Goal: Task Accomplishment & Management: Use online tool/utility

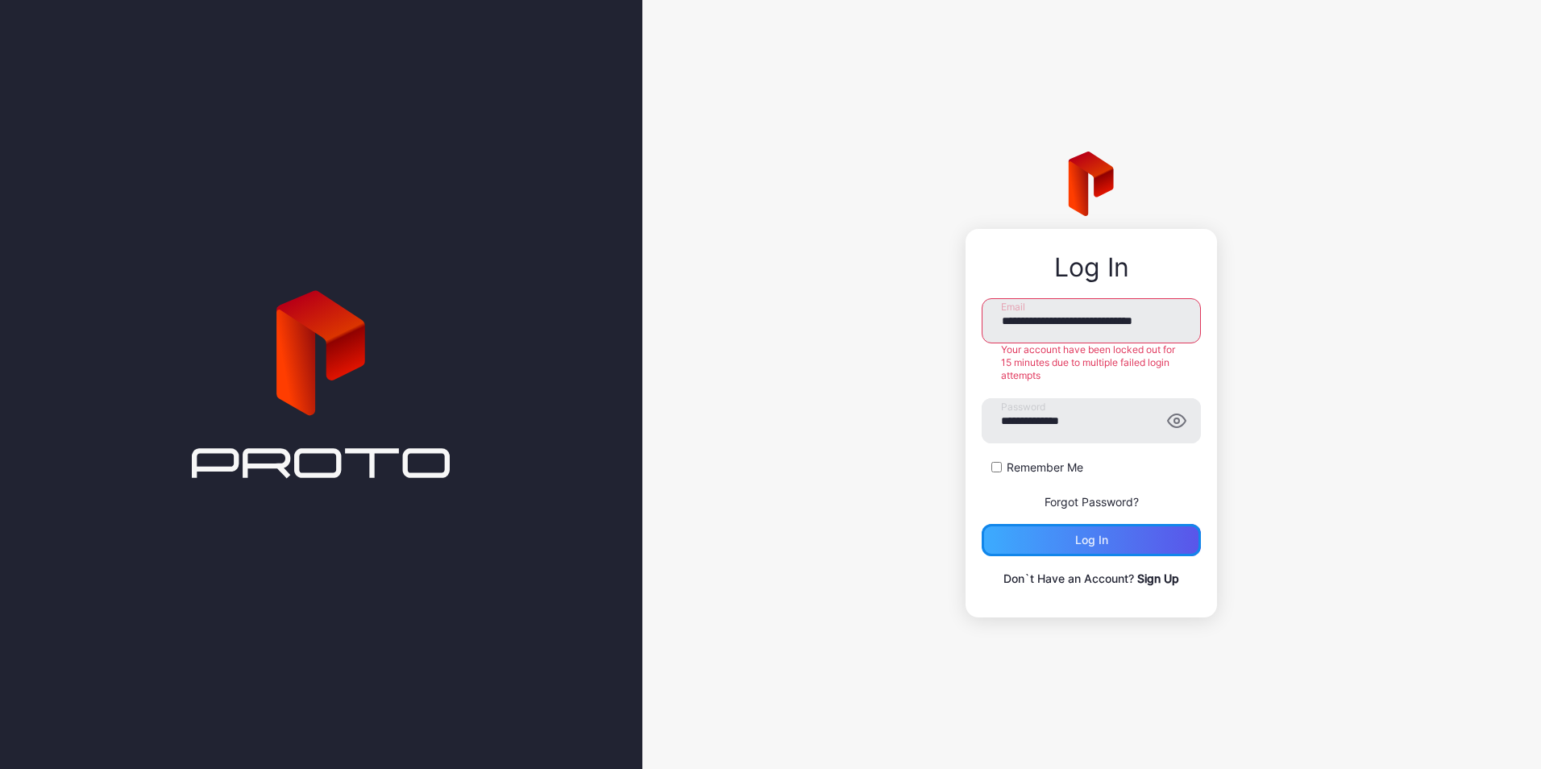
click at [1059, 536] on div "Log in" at bounding box center [1091, 540] width 219 height 32
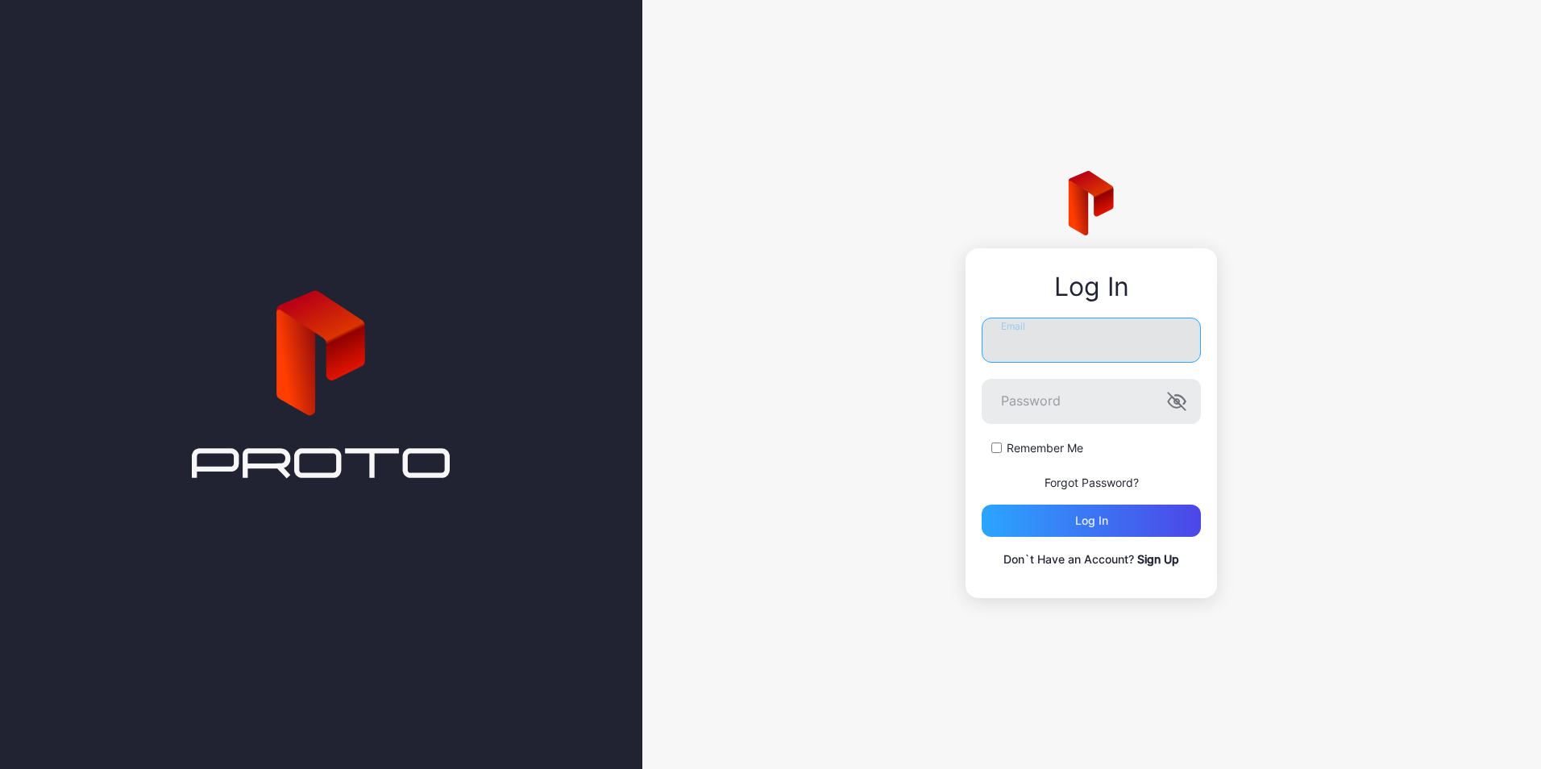
click at [1028, 347] on input "Email" at bounding box center [1091, 340] width 219 height 45
drag, startPoint x: 1028, startPoint y: 347, endPoint x: 1029, endPoint y: 325, distance: 22.6
click at [1029, 325] on input "Email" at bounding box center [1091, 340] width 219 height 45
type input "**********"
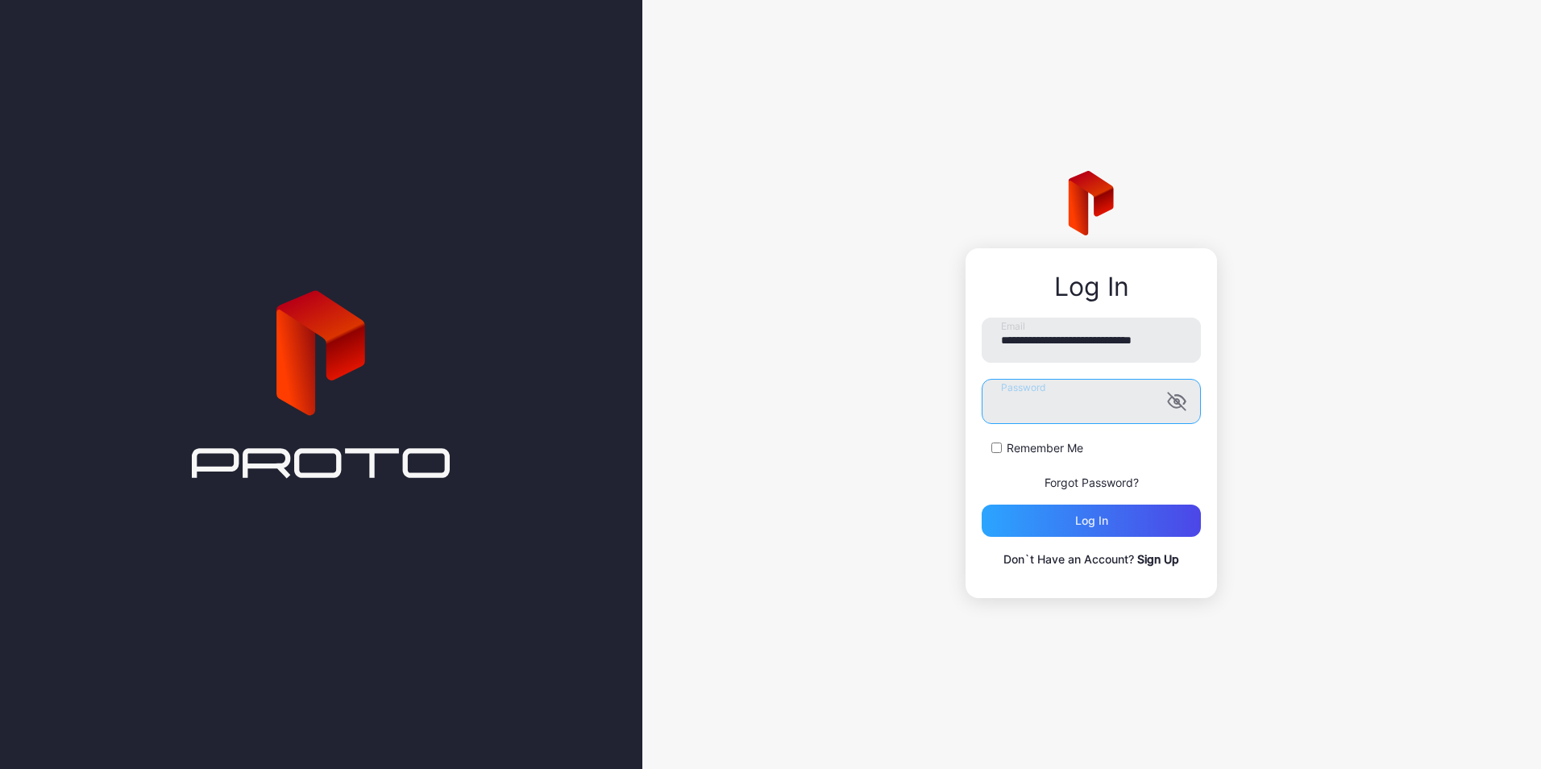
scroll to position [0, 0]
click at [1181, 403] on icon "button" at bounding box center [1176, 401] width 19 height 19
click at [1045, 522] on div "Log in" at bounding box center [1091, 521] width 219 height 32
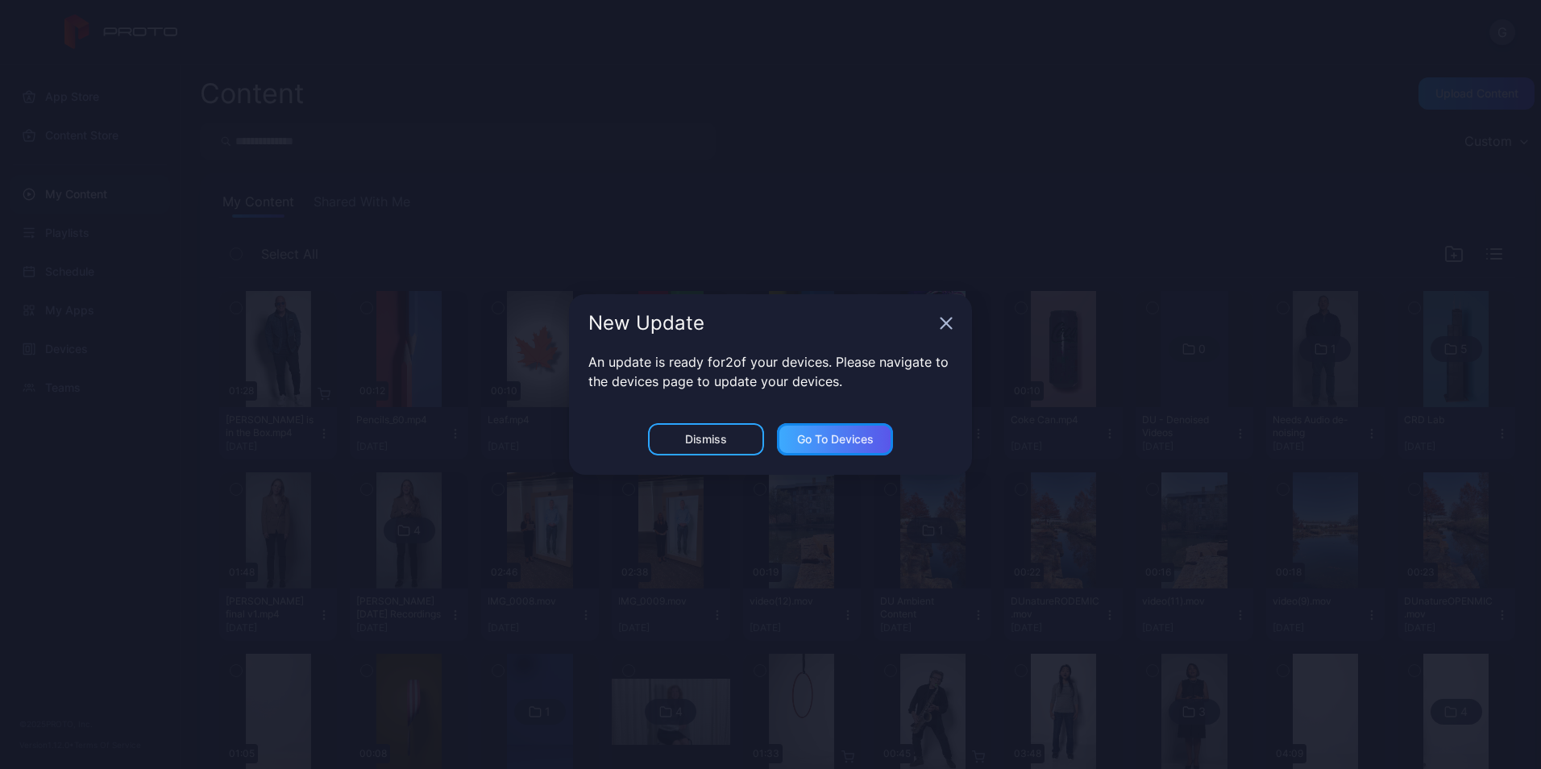
click at [853, 443] on div "Go to devices" at bounding box center [835, 439] width 77 height 13
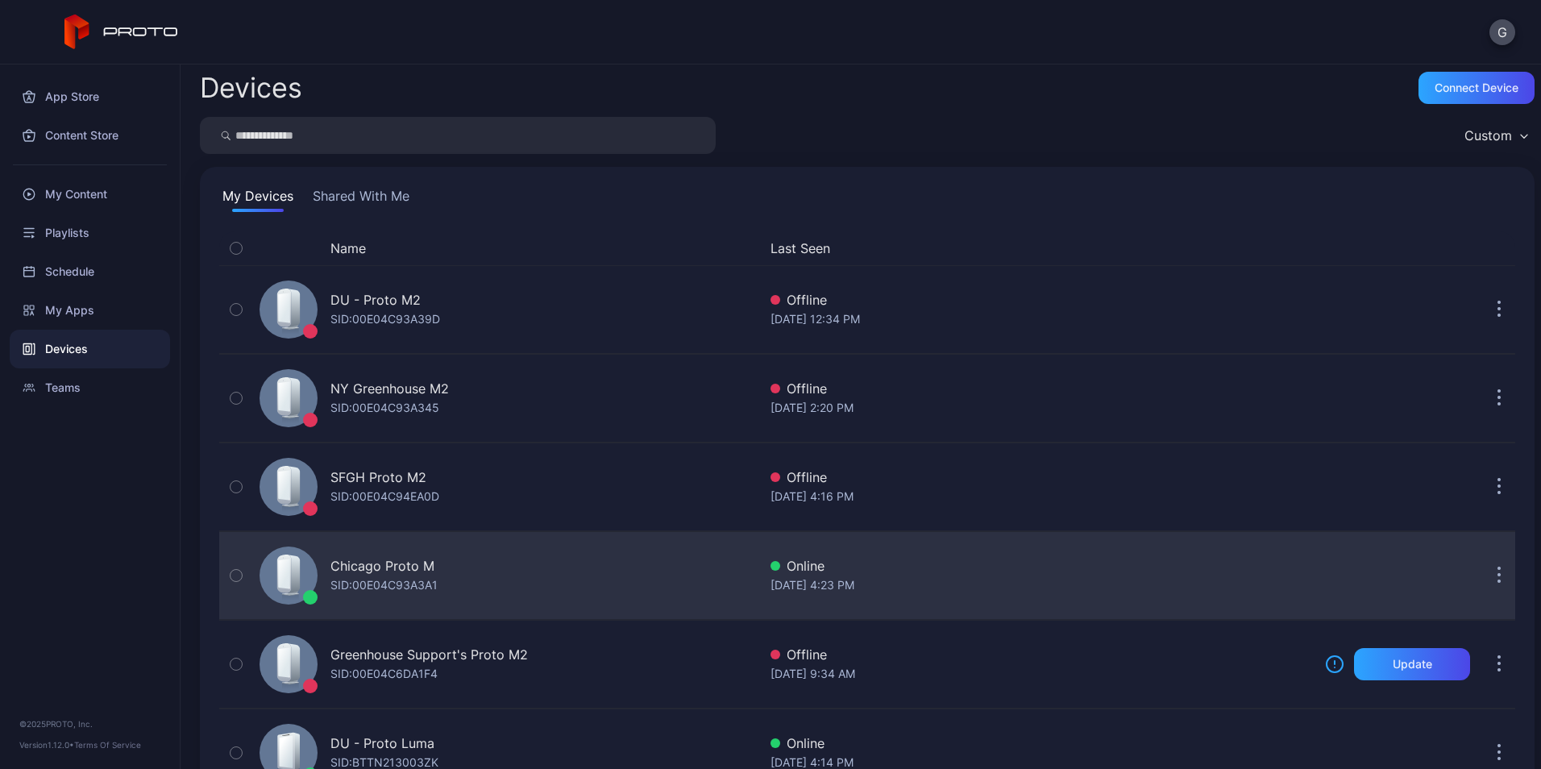
scroll to position [5, 0]
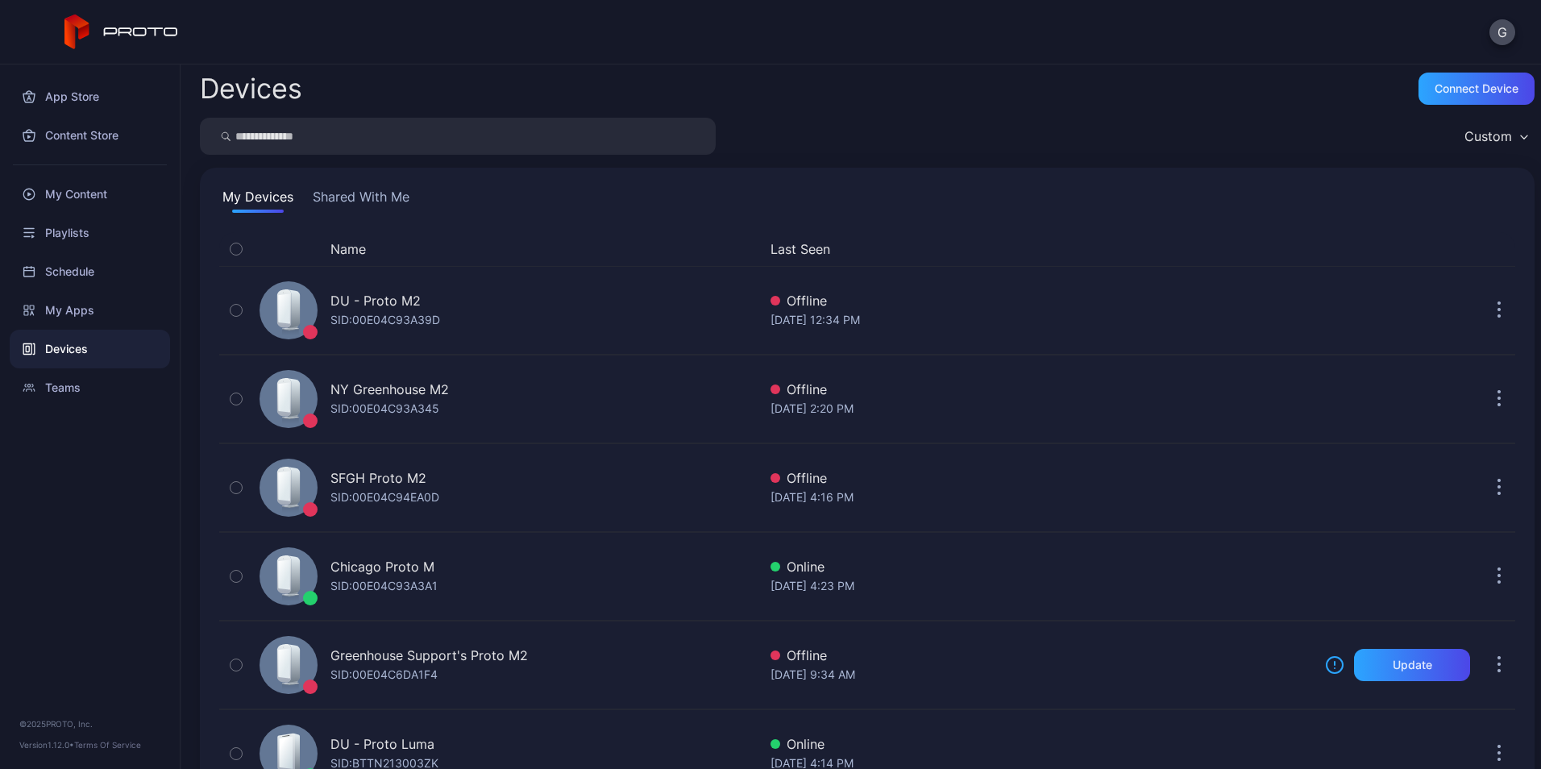
click at [332, 195] on button "Shared With Me" at bounding box center [360, 200] width 103 height 26
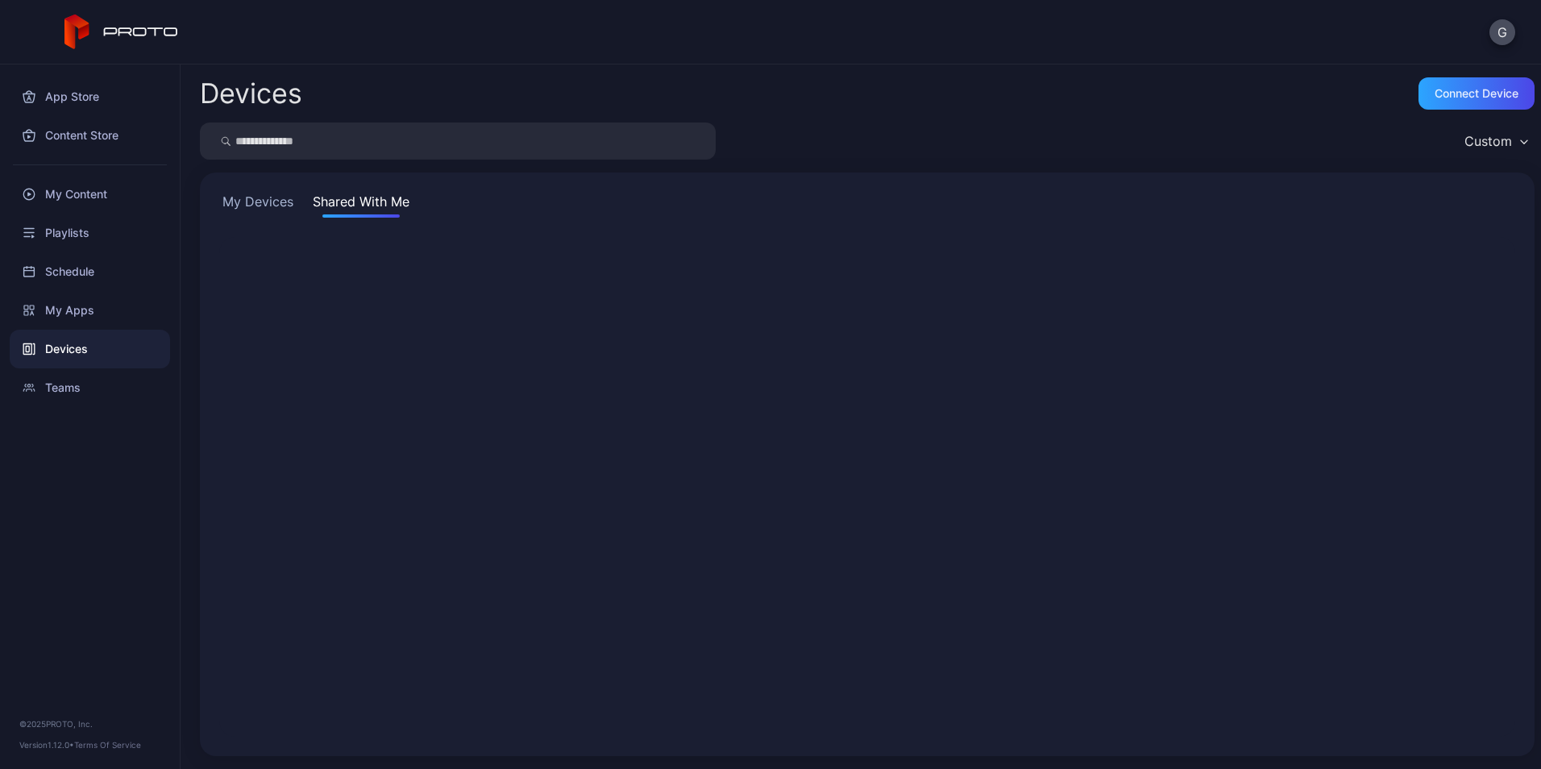
scroll to position [0, 0]
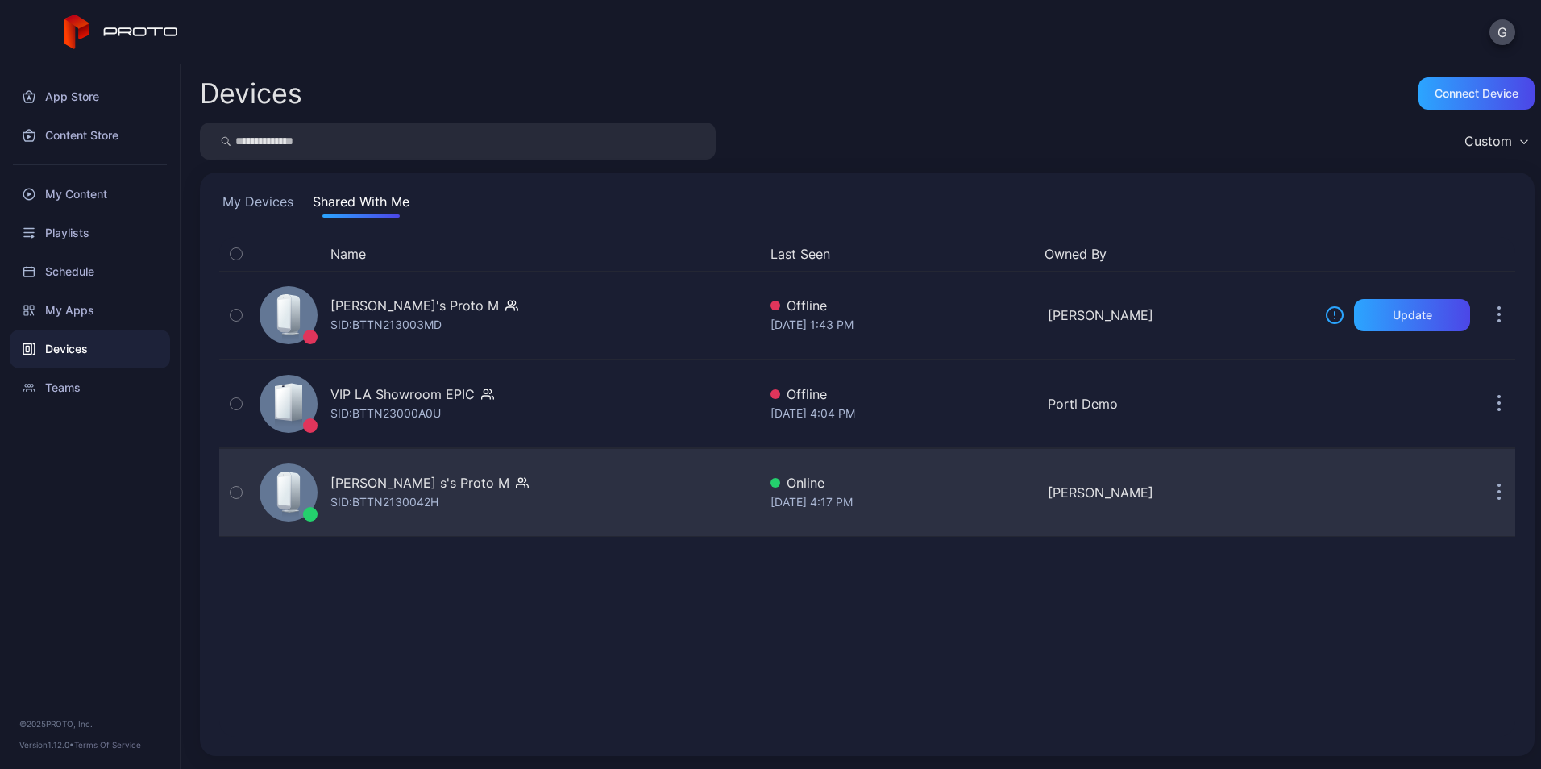
click at [1497, 491] on icon "button" at bounding box center [1499, 493] width 4 height 19
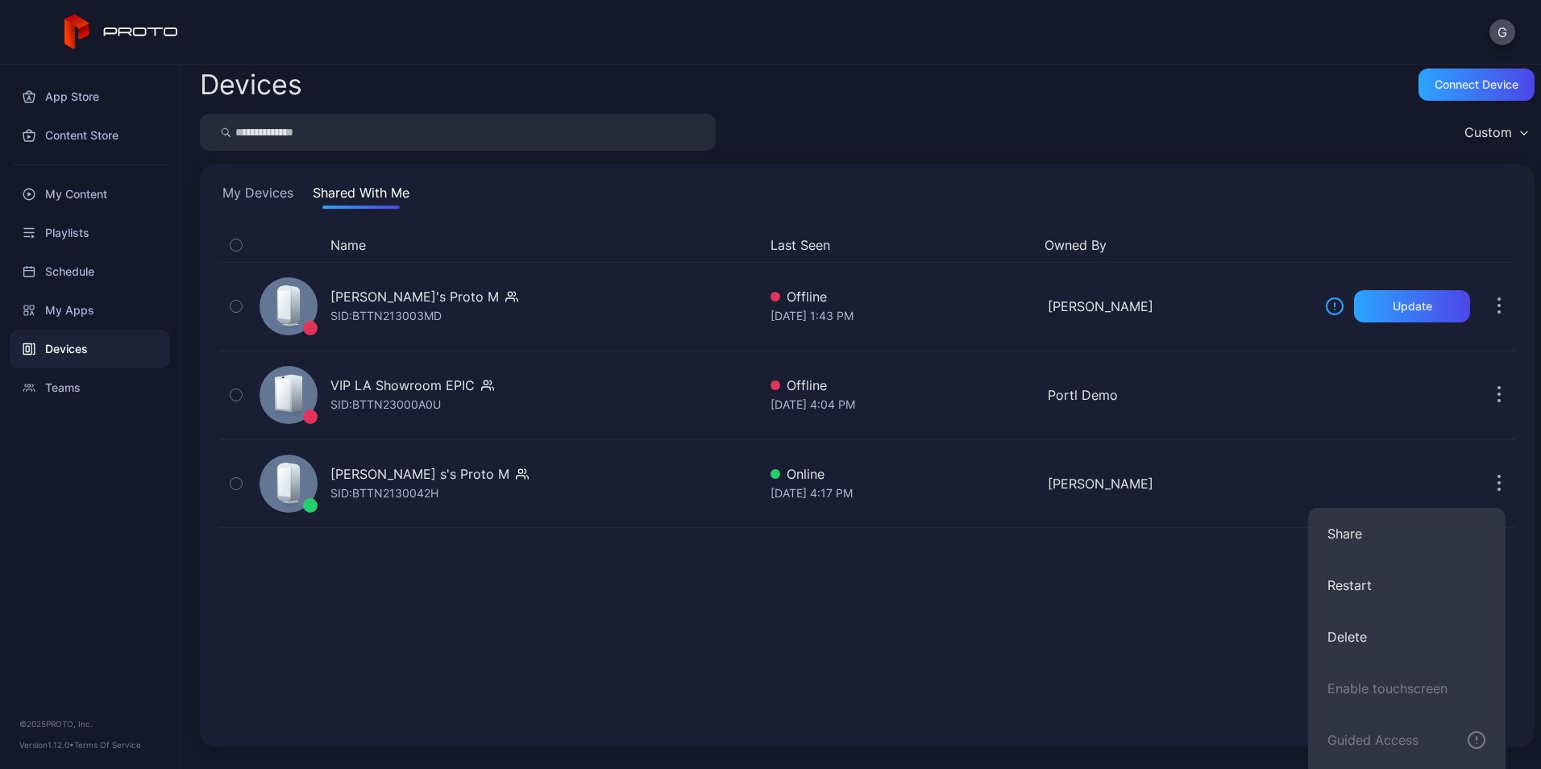
scroll to position [6, 0]
click at [77, 197] on div "My Content" at bounding box center [90, 194] width 160 height 39
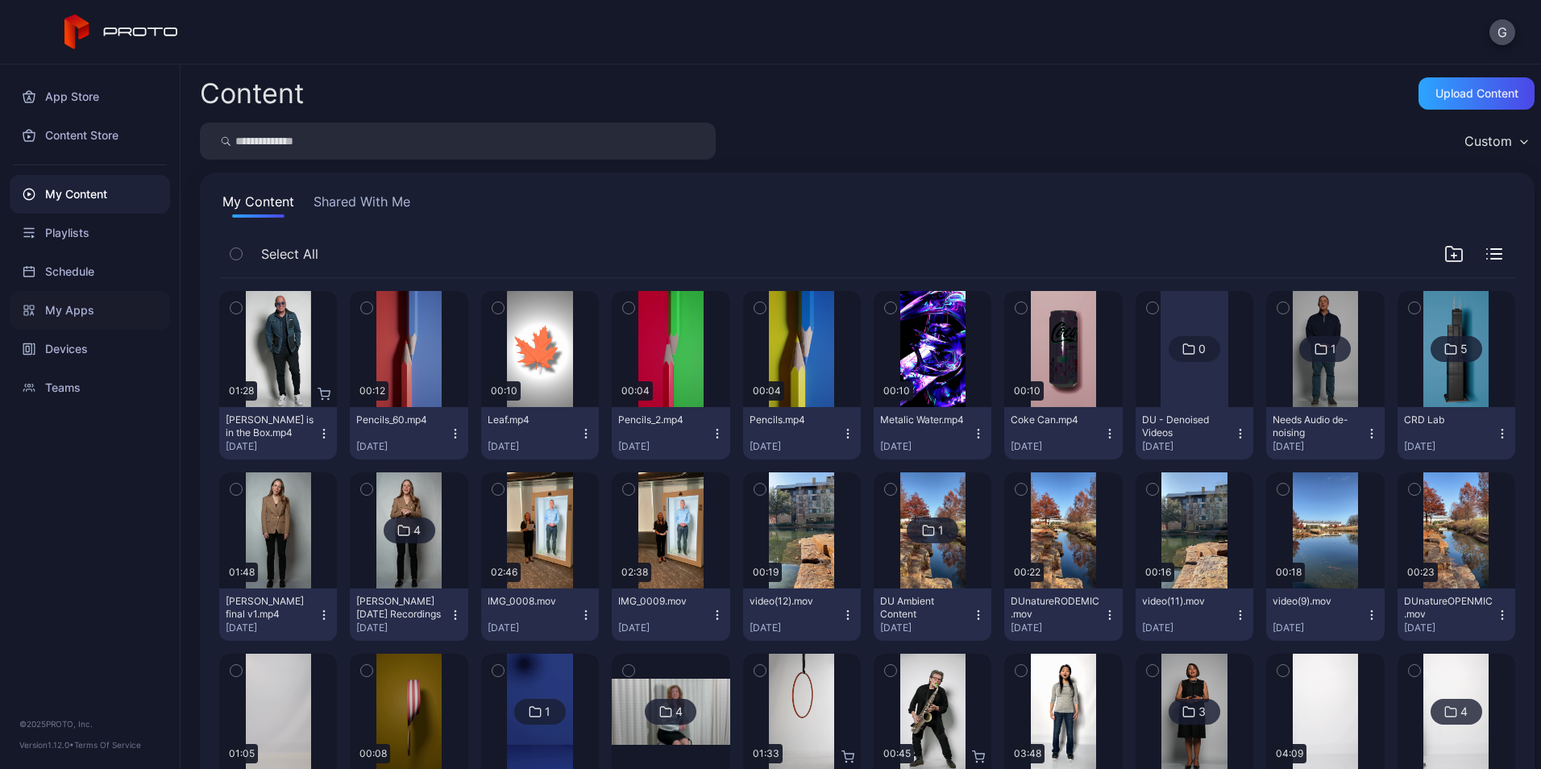
click at [69, 311] on div "My Apps" at bounding box center [90, 310] width 160 height 39
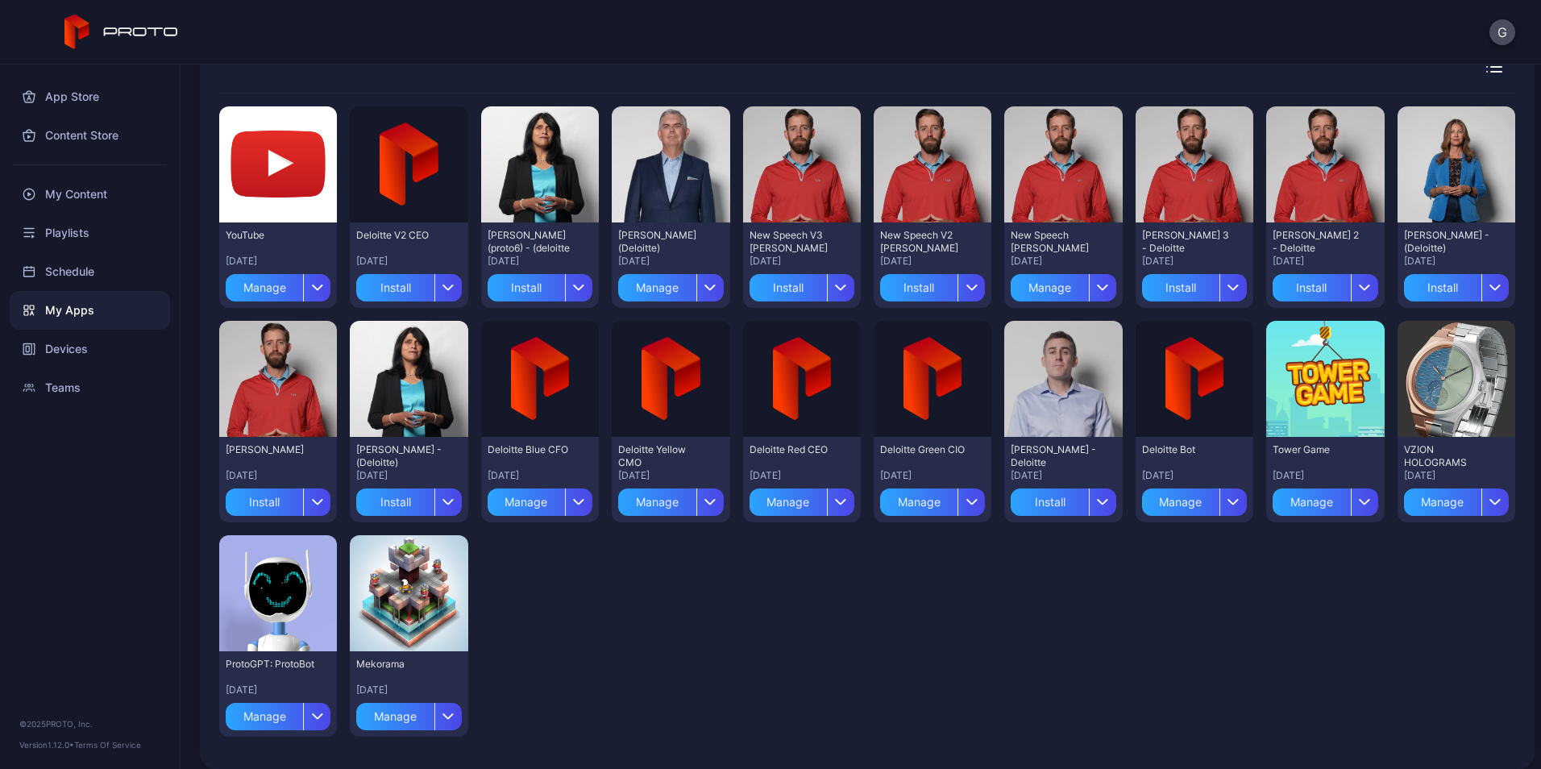
scroll to position [131, 0]
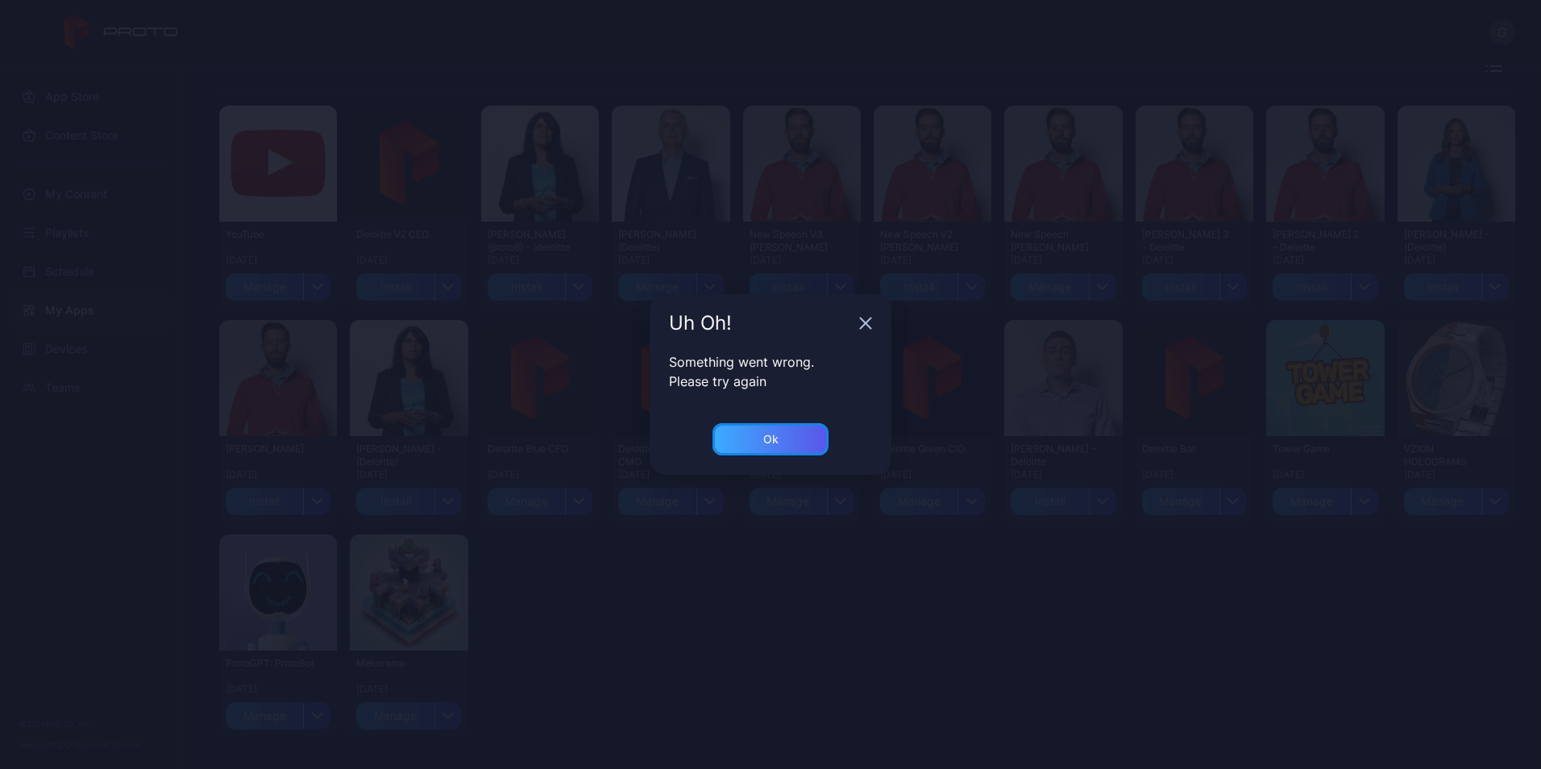
click at [772, 443] on div "Ok" at bounding box center [770, 439] width 15 height 13
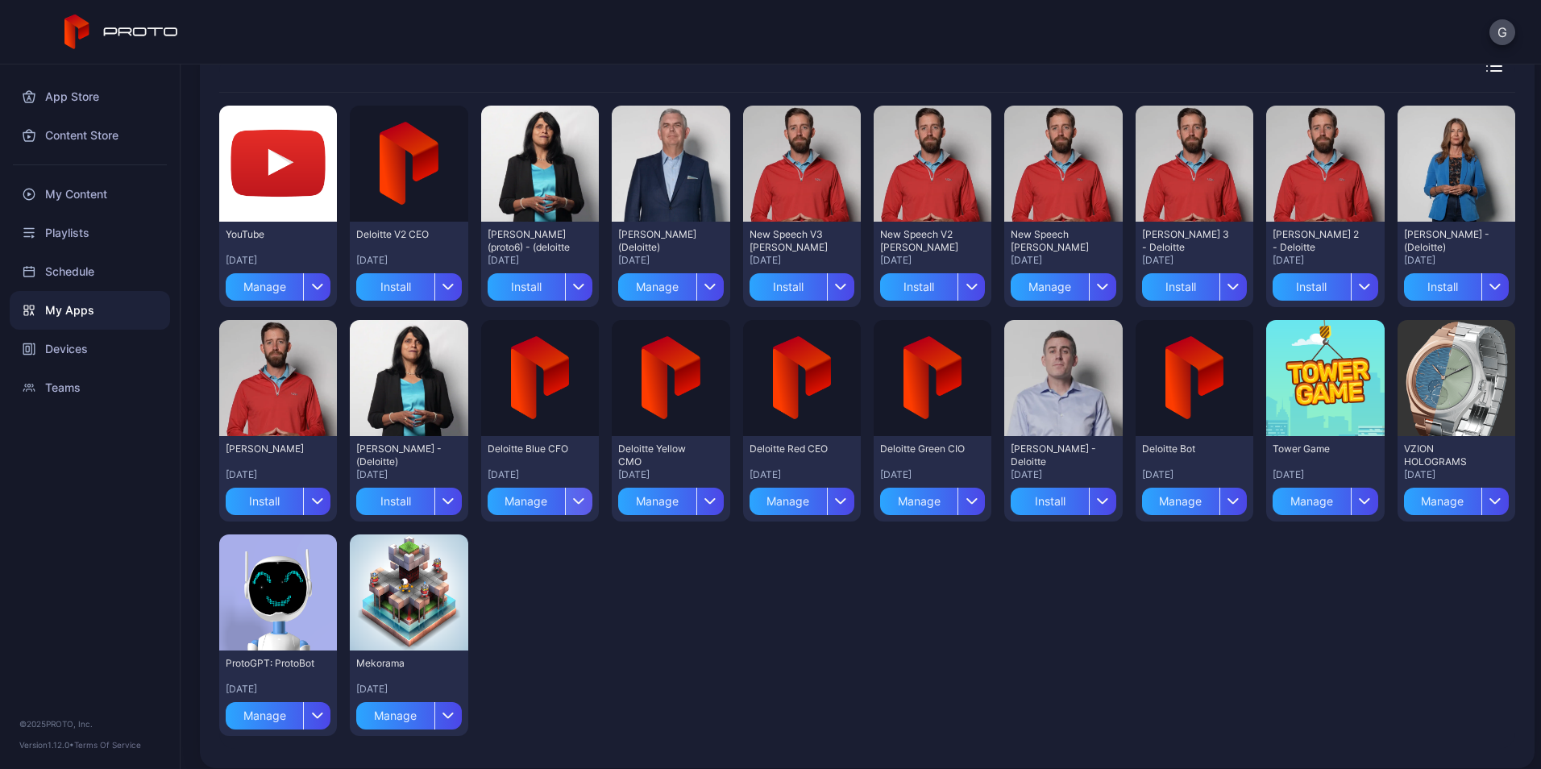
click at [577, 500] on icon "button" at bounding box center [580, 501] width 10 height 5
click at [538, 546] on button "Install" at bounding box center [535, 549] width 137 height 52
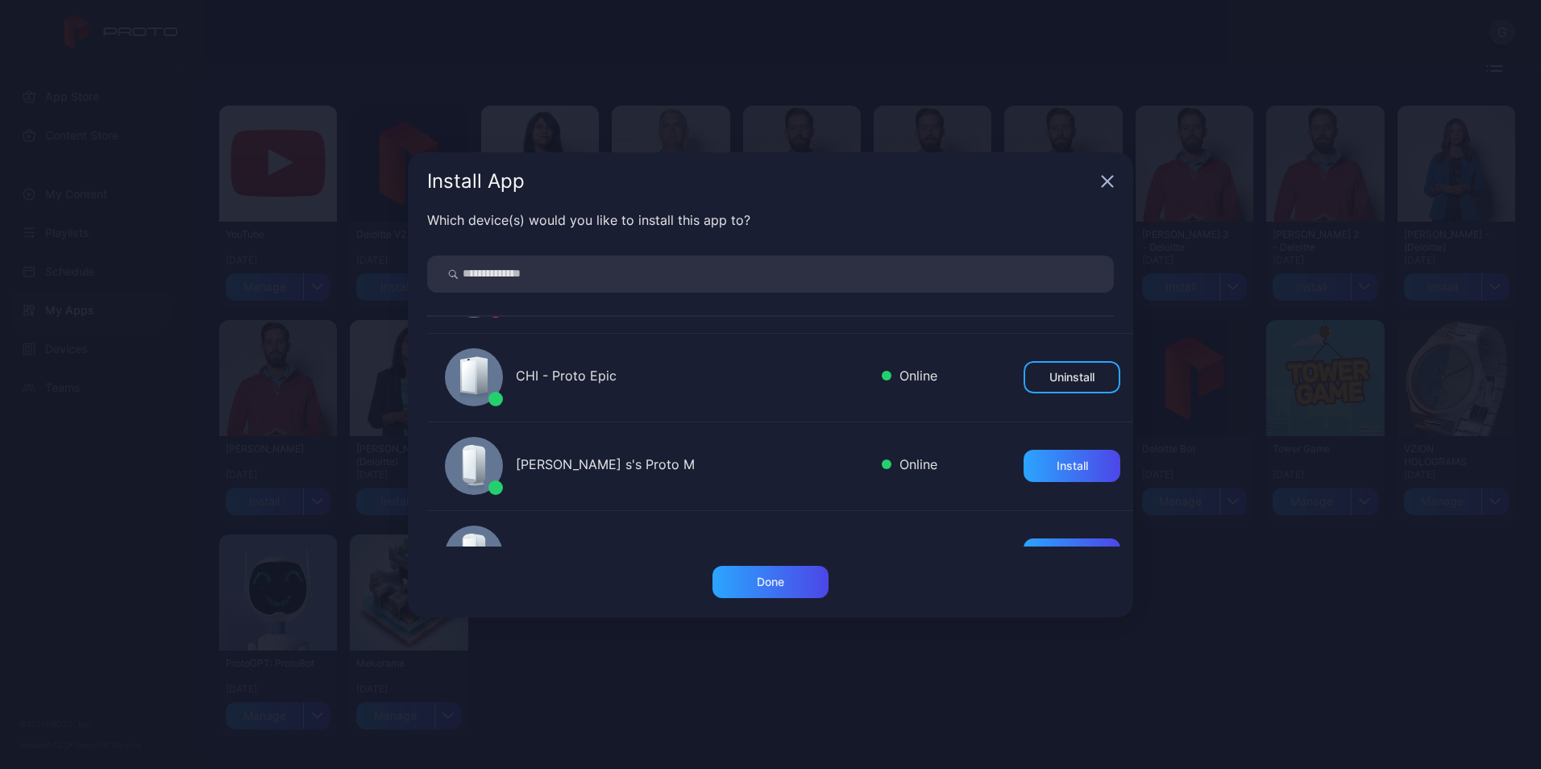
scroll to position [782, 0]
click at [1057, 459] on div "Install" at bounding box center [1072, 465] width 31 height 13
click at [774, 582] on div "Done" at bounding box center [770, 581] width 27 height 13
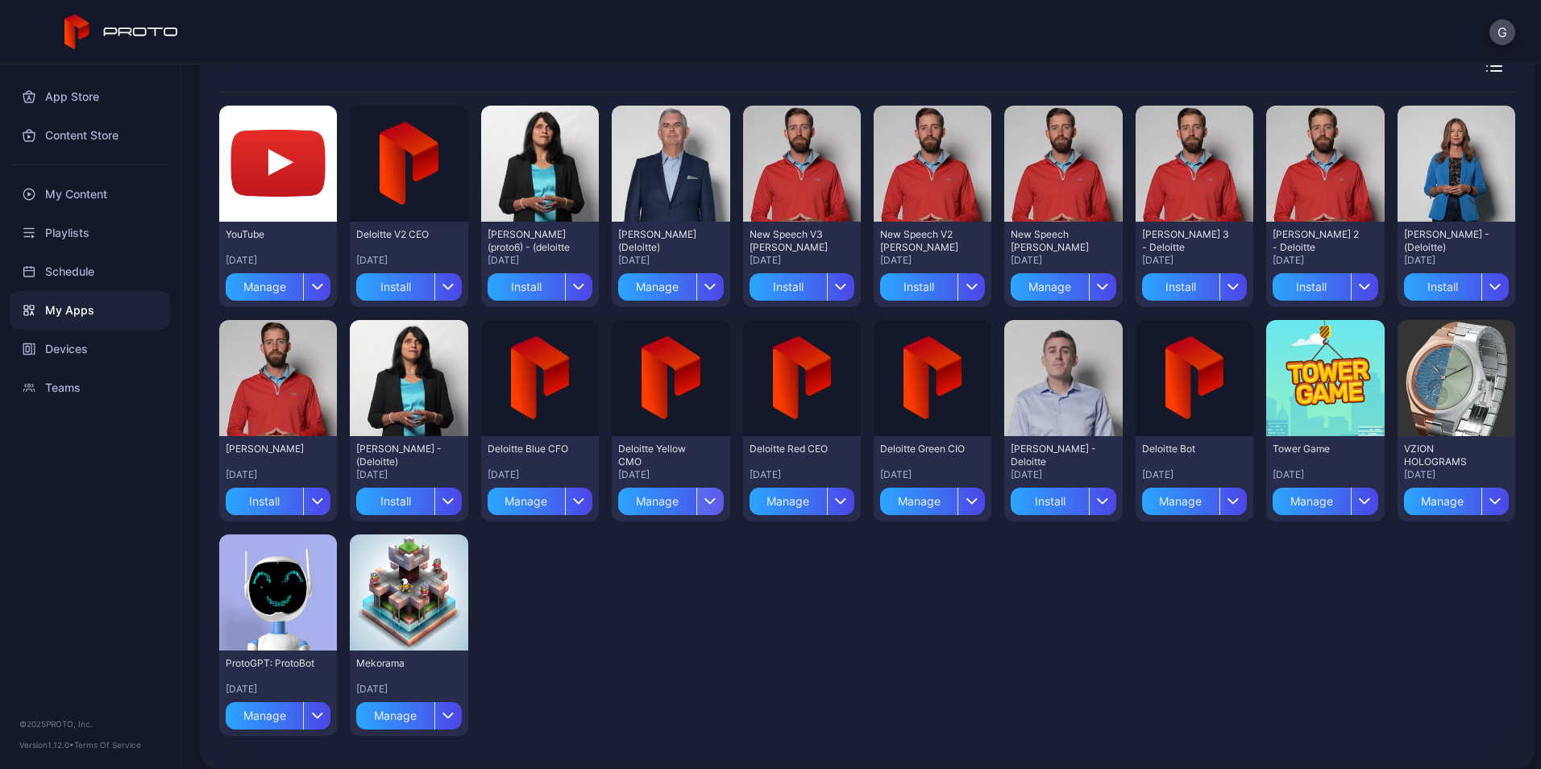
click at [708, 498] on icon "button" at bounding box center [710, 500] width 12 height 6
click at [671, 544] on button "Install" at bounding box center [664, 549] width 137 height 52
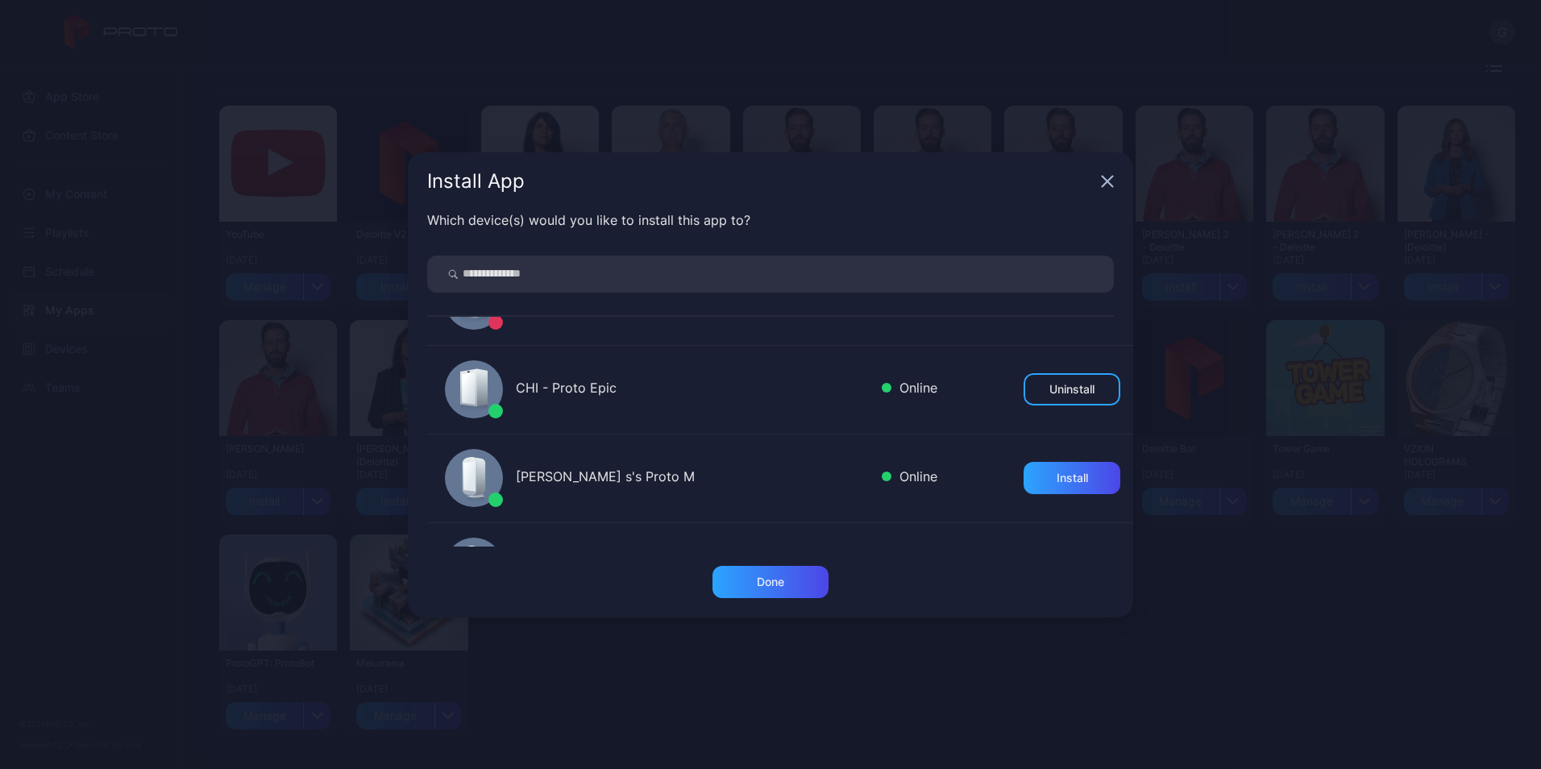
scroll to position [773, 0]
click at [1035, 472] on div "Install" at bounding box center [1072, 474] width 97 height 32
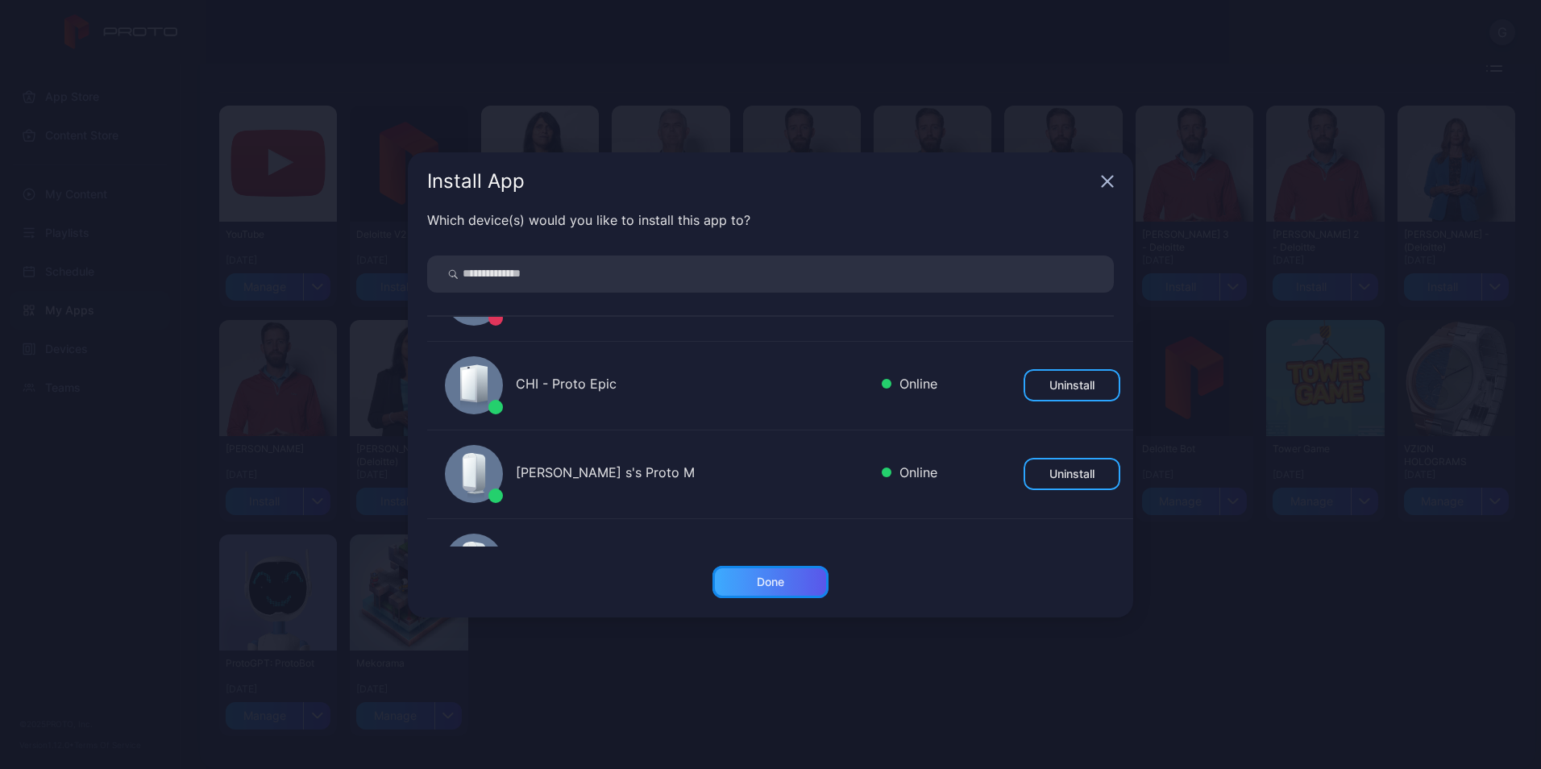
click at [762, 582] on div "Done" at bounding box center [770, 581] width 27 height 13
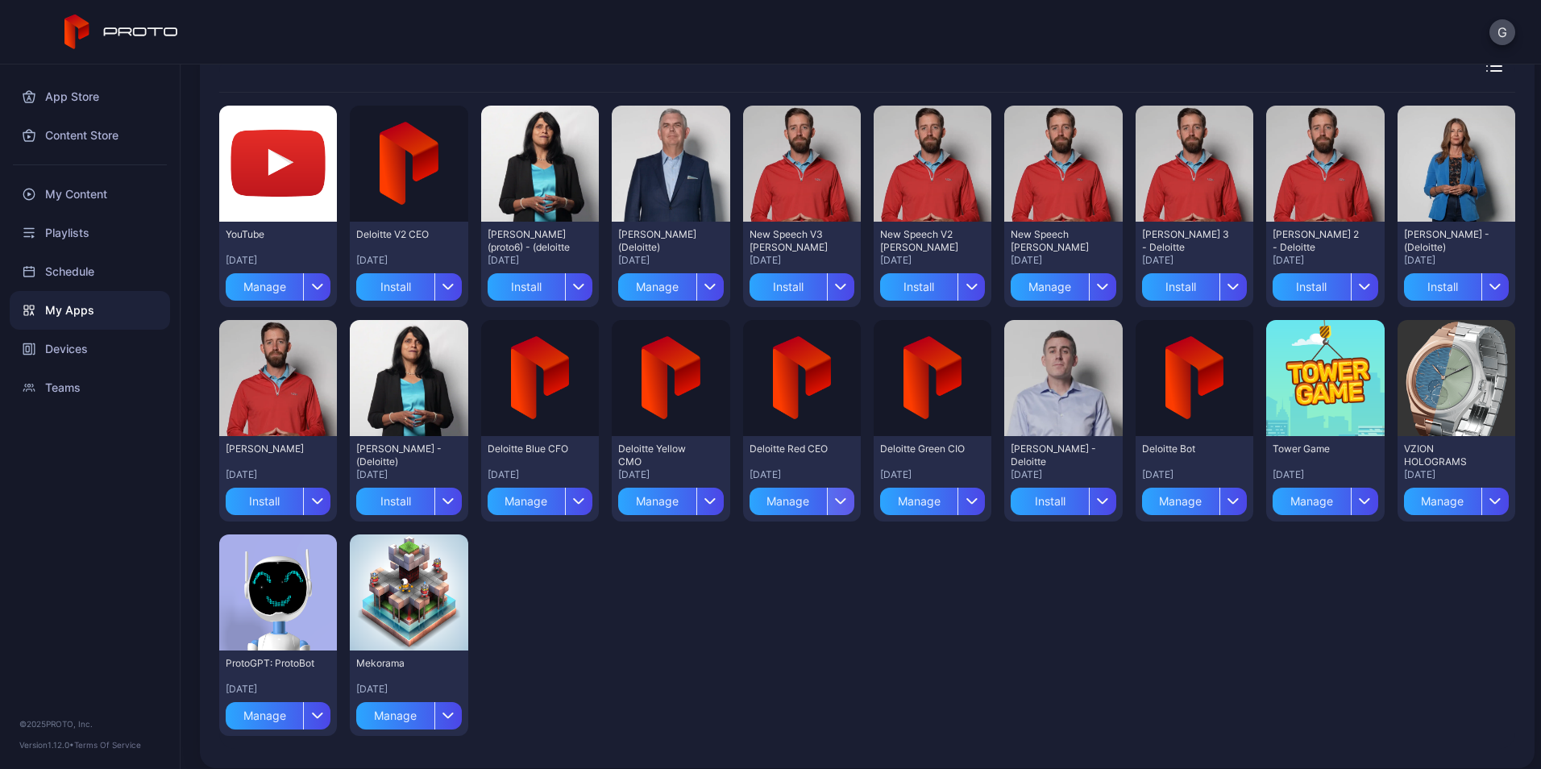
click at [836, 502] on icon "button" at bounding box center [841, 501] width 10 height 5
click at [801, 547] on button "Install" at bounding box center [793, 549] width 137 height 52
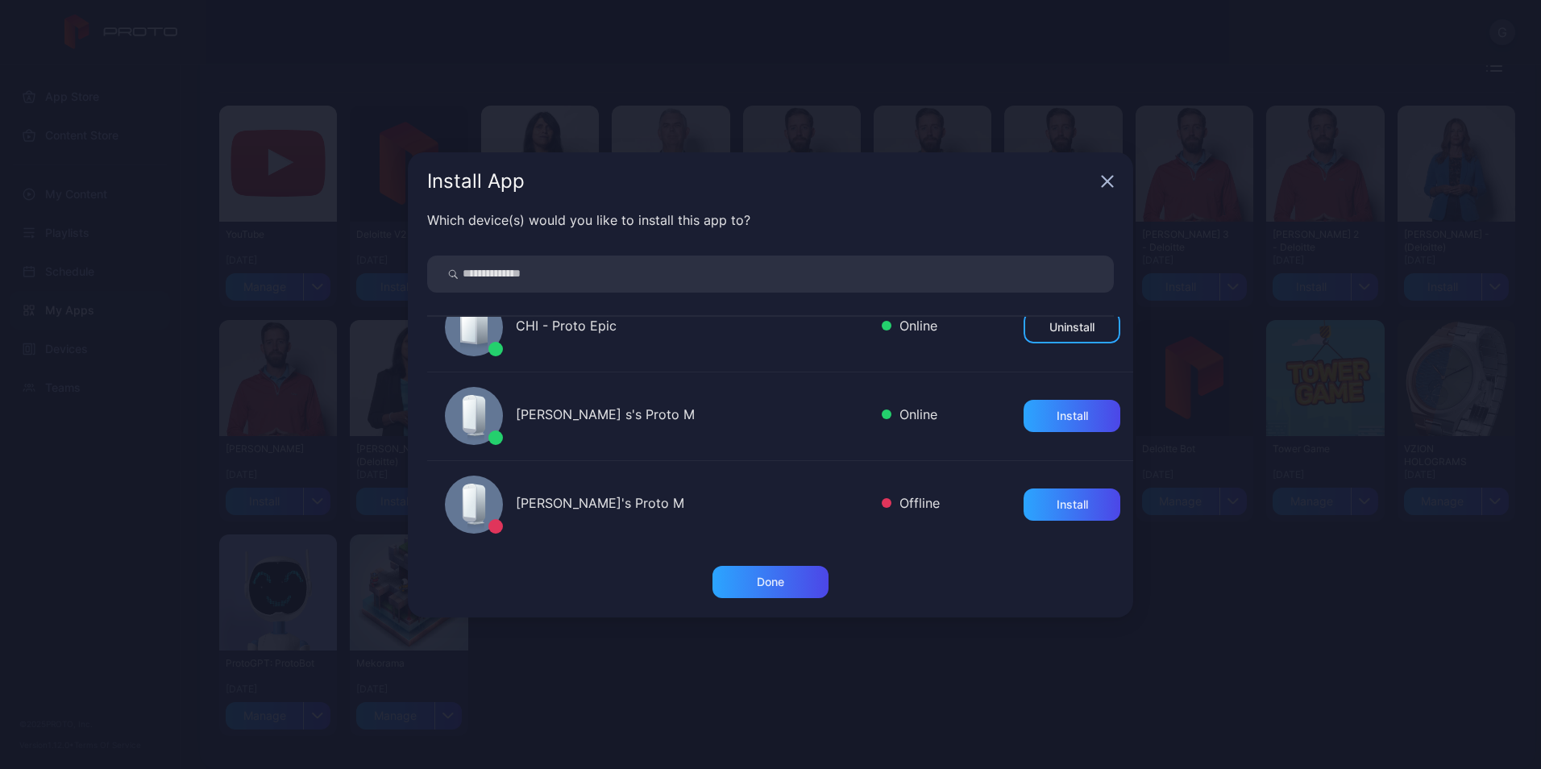
scroll to position [834, 0]
click at [1057, 409] on div "Install" at bounding box center [1072, 412] width 31 height 13
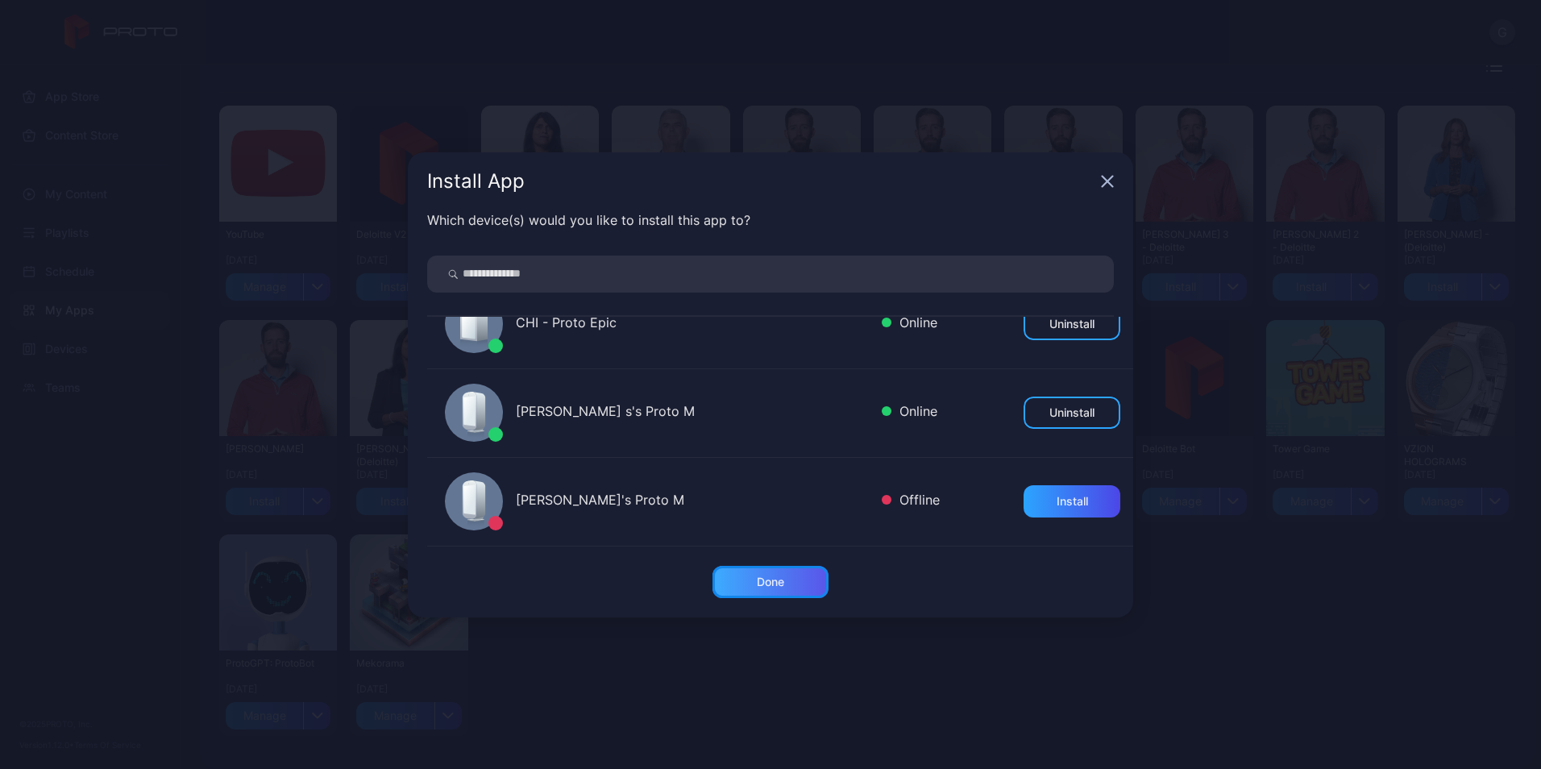
click at [787, 582] on div "Done" at bounding box center [770, 582] width 116 height 32
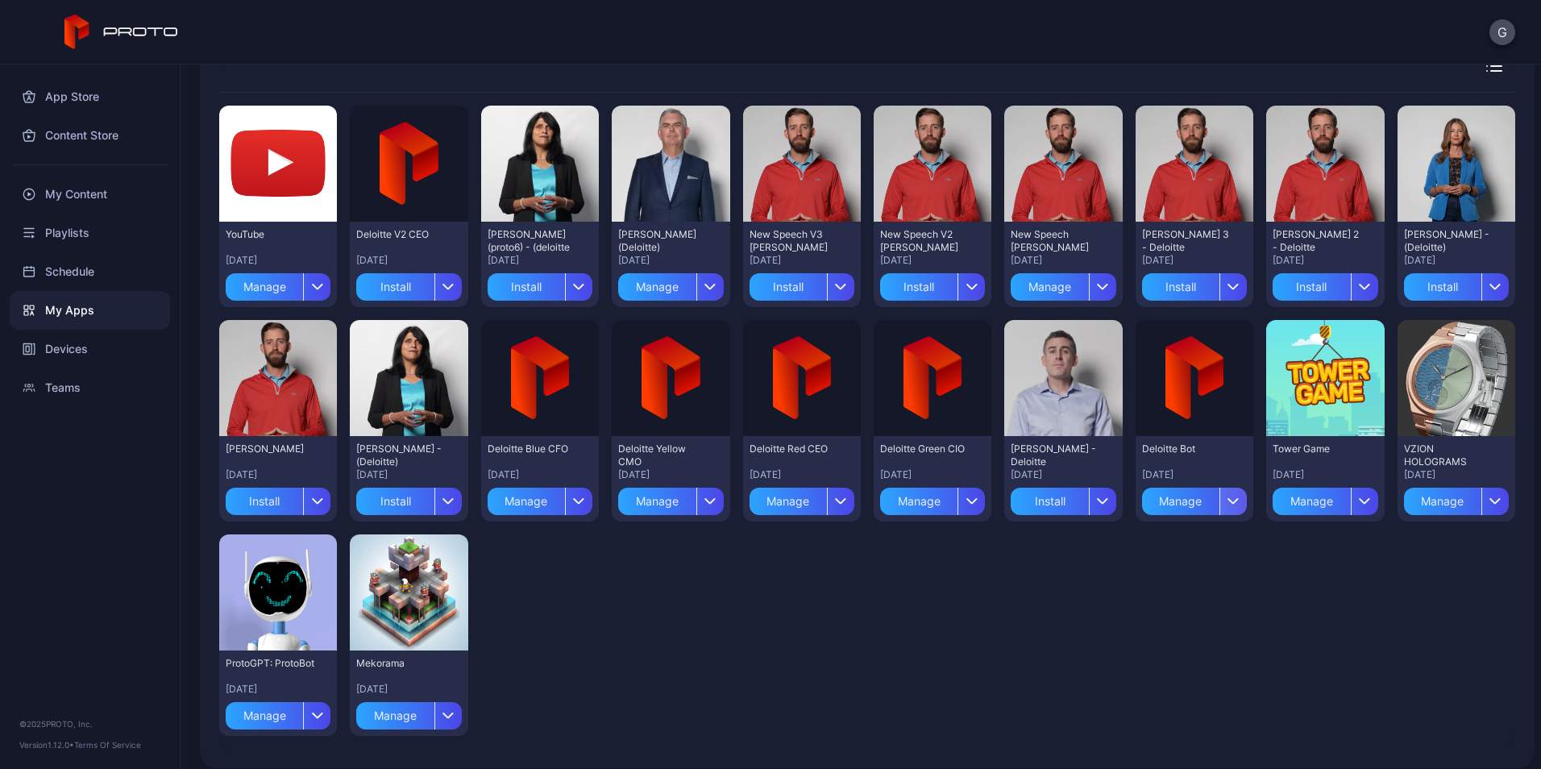
click at [1227, 503] on icon "button" at bounding box center [1233, 500] width 12 height 6
click at [1172, 550] on button "Install" at bounding box center [1179, 549] width 137 height 52
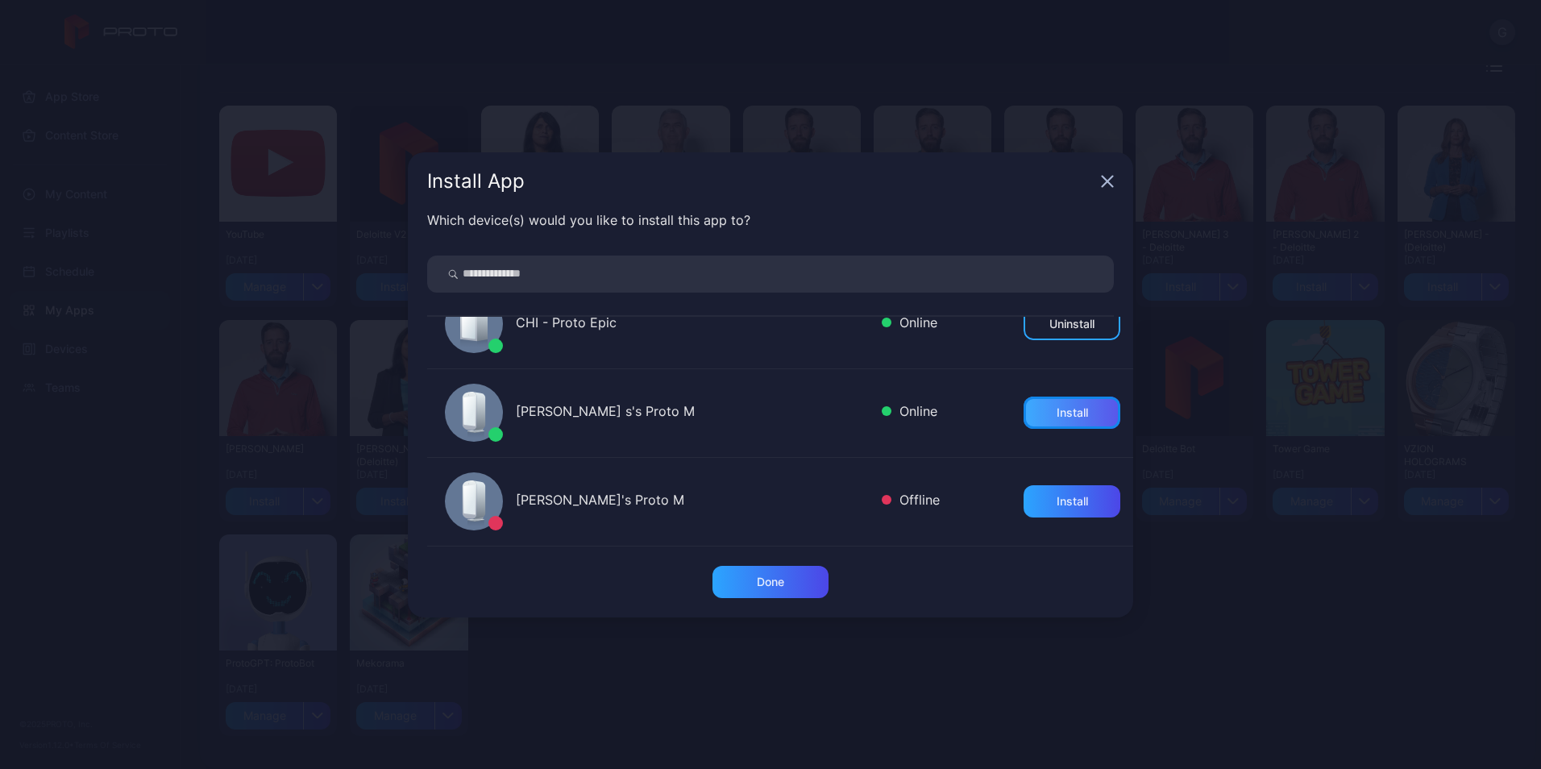
click at [1057, 413] on div "Install" at bounding box center [1072, 412] width 31 height 13
click at [757, 583] on div "Done" at bounding box center [770, 581] width 27 height 13
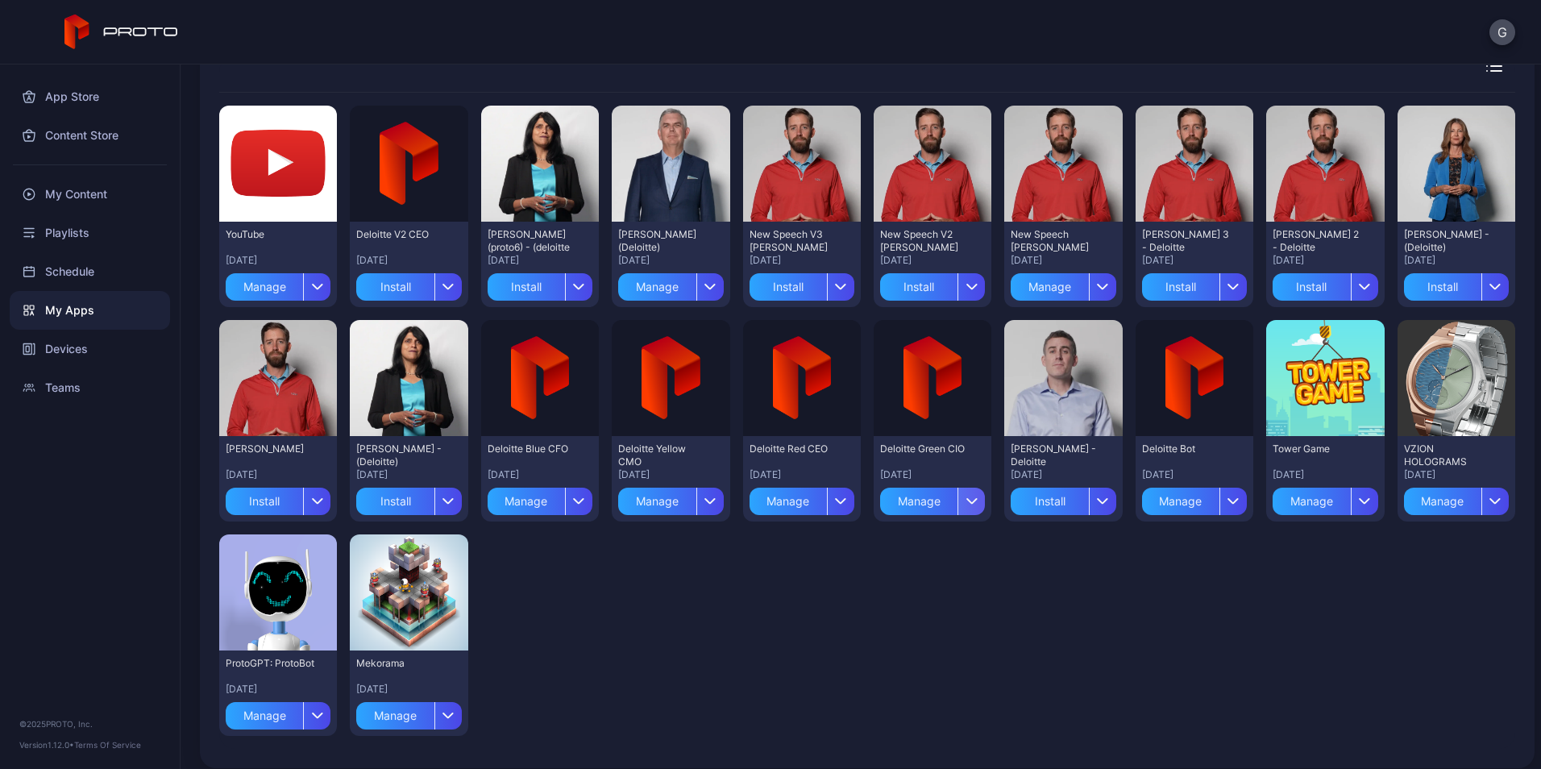
click at [957, 500] on div "button" at bounding box center [970, 501] width 27 height 27
click at [913, 546] on button "Install" at bounding box center [921, 549] width 137 height 52
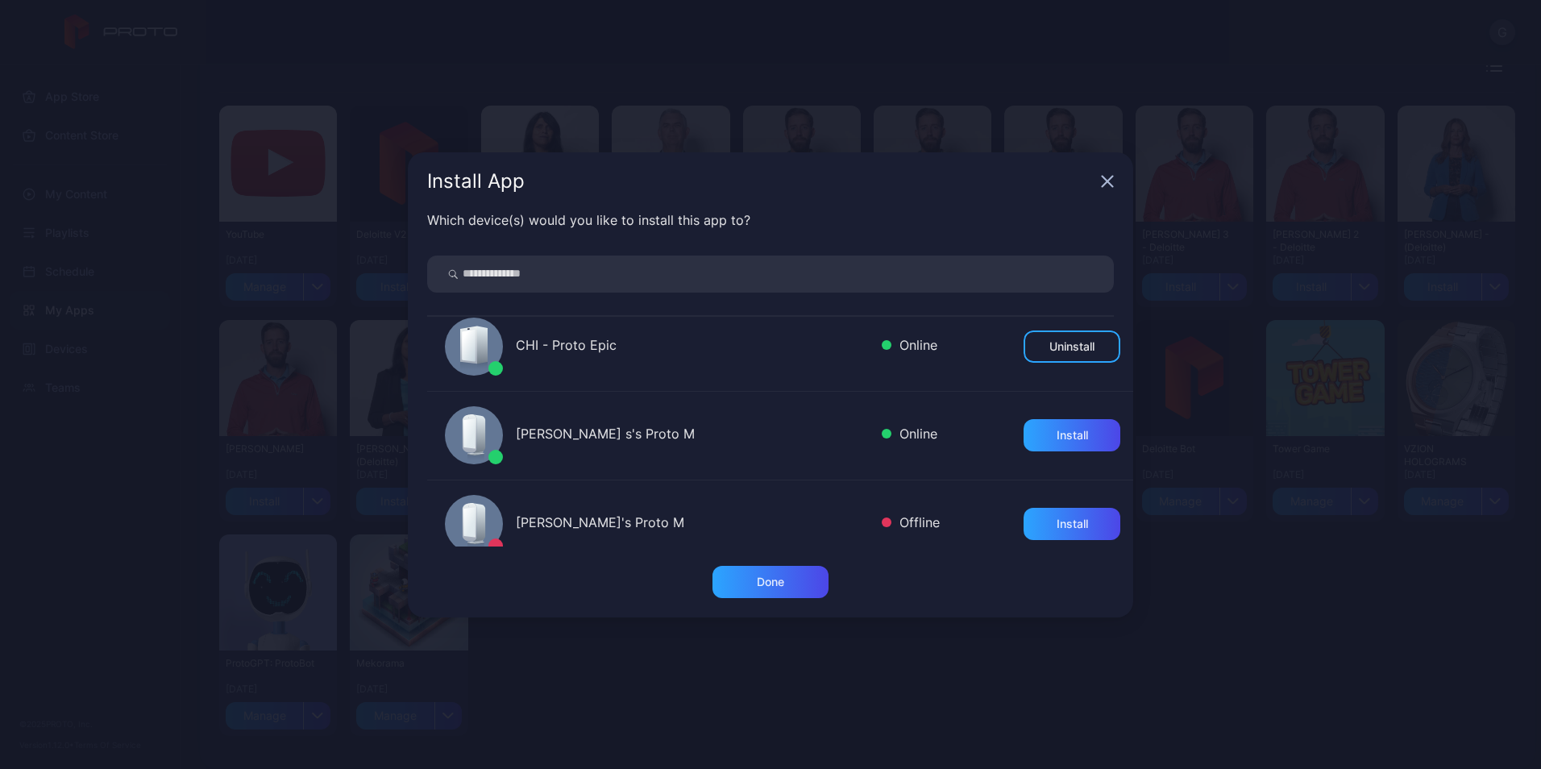
scroll to position [812, 0]
click at [1057, 432] on div "Install" at bounding box center [1072, 434] width 31 height 13
click at [793, 578] on div "Done" at bounding box center [770, 582] width 116 height 32
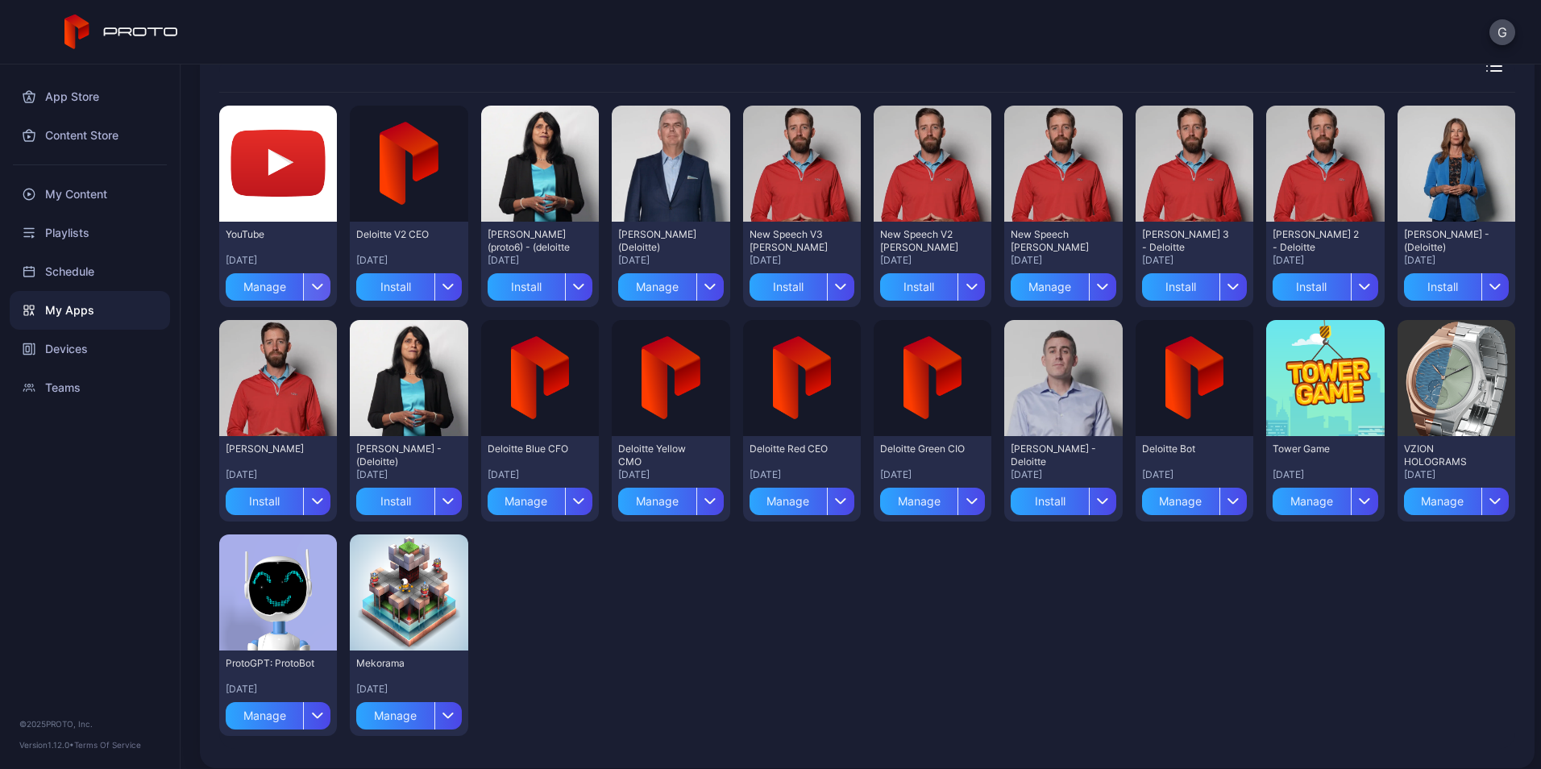
click at [314, 282] on div "button" at bounding box center [316, 286] width 27 height 27
click at [263, 333] on button "Install" at bounding box center [277, 335] width 137 height 52
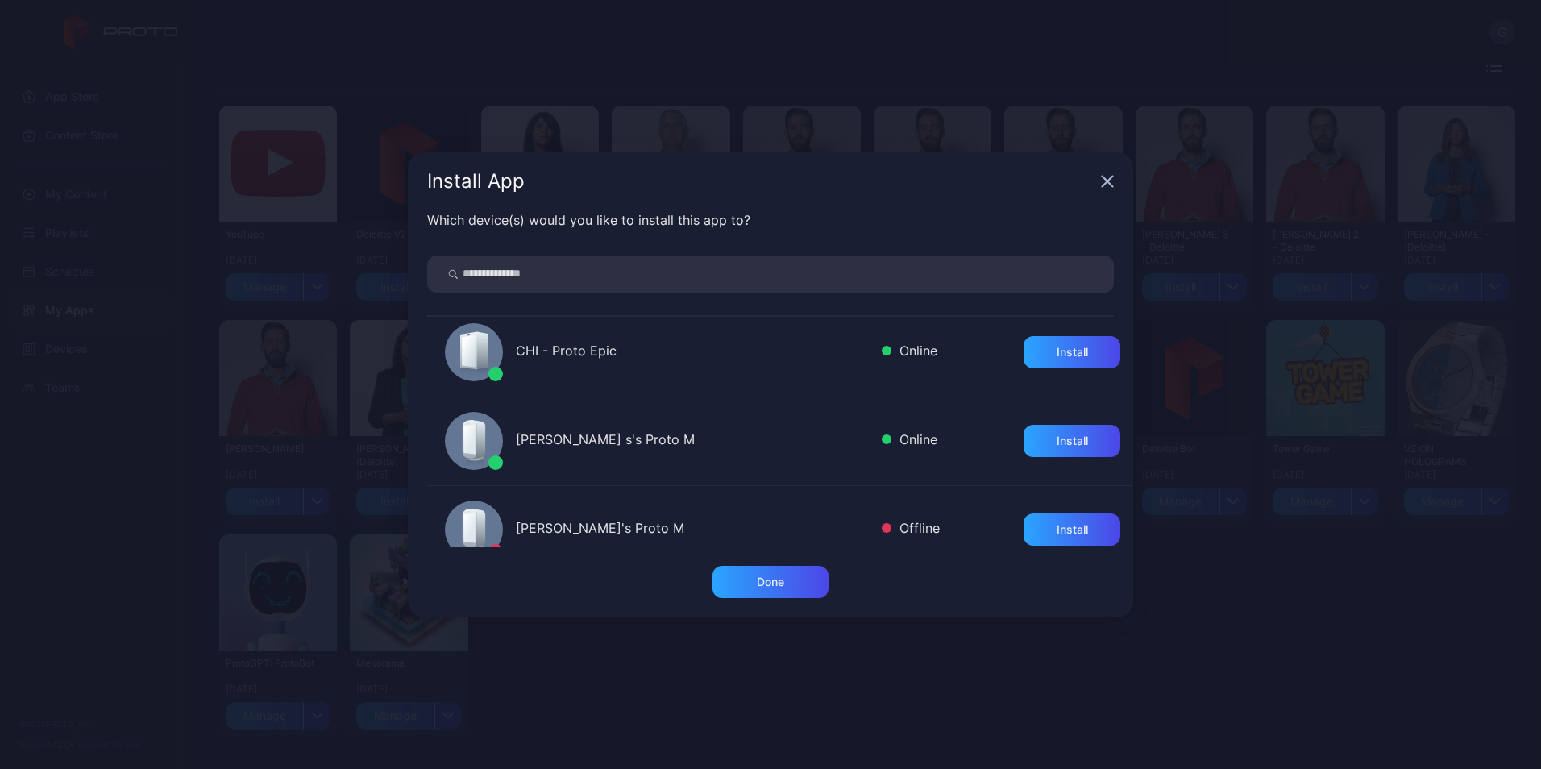
scroll to position [834, 0]
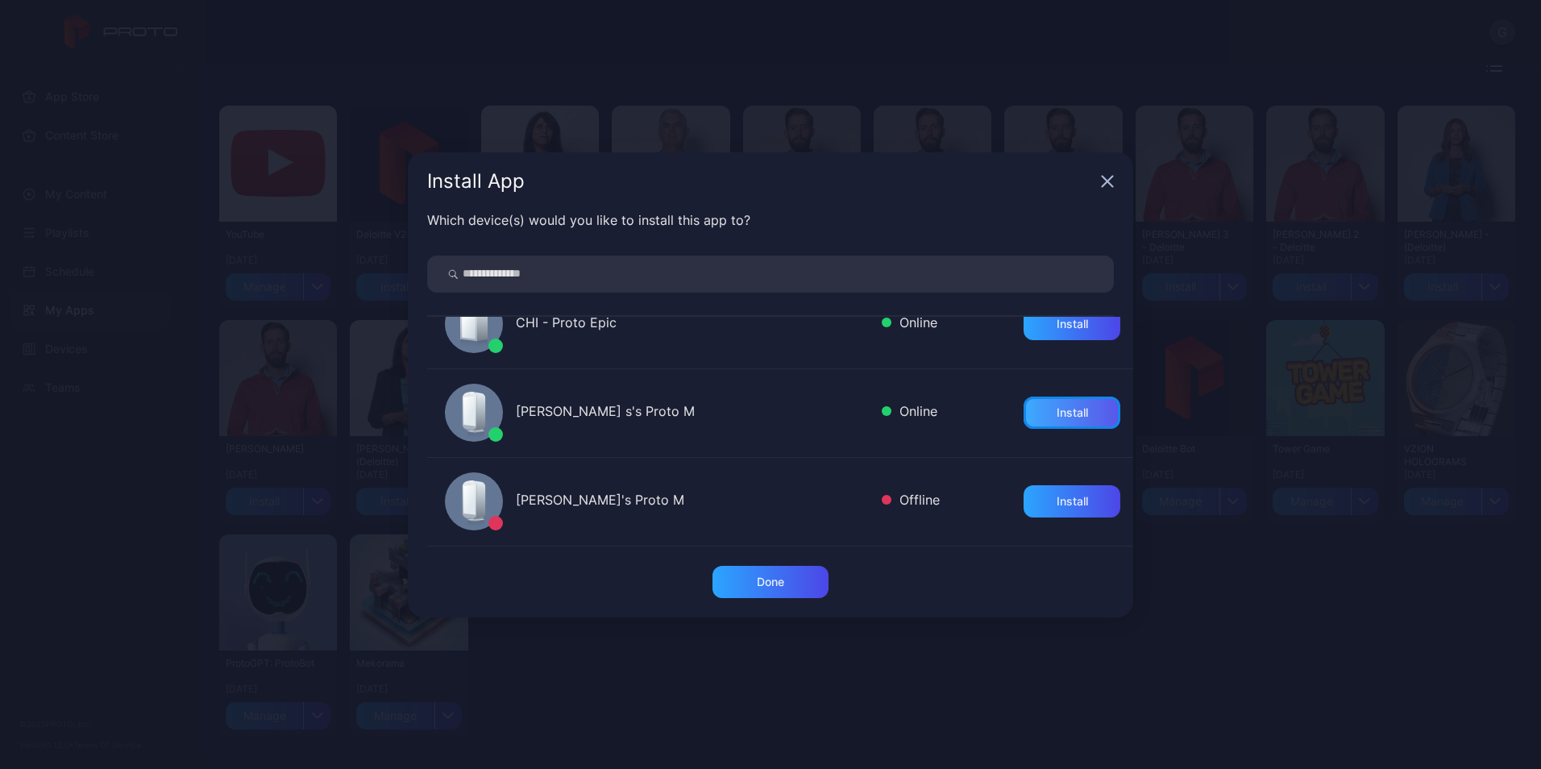
click at [1057, 417] on div "Install" at bounding box center [1072, 412] width 31 height 13
click at [771, 580] on div "Done" at bounding box center [770, 581] width 27 height 13
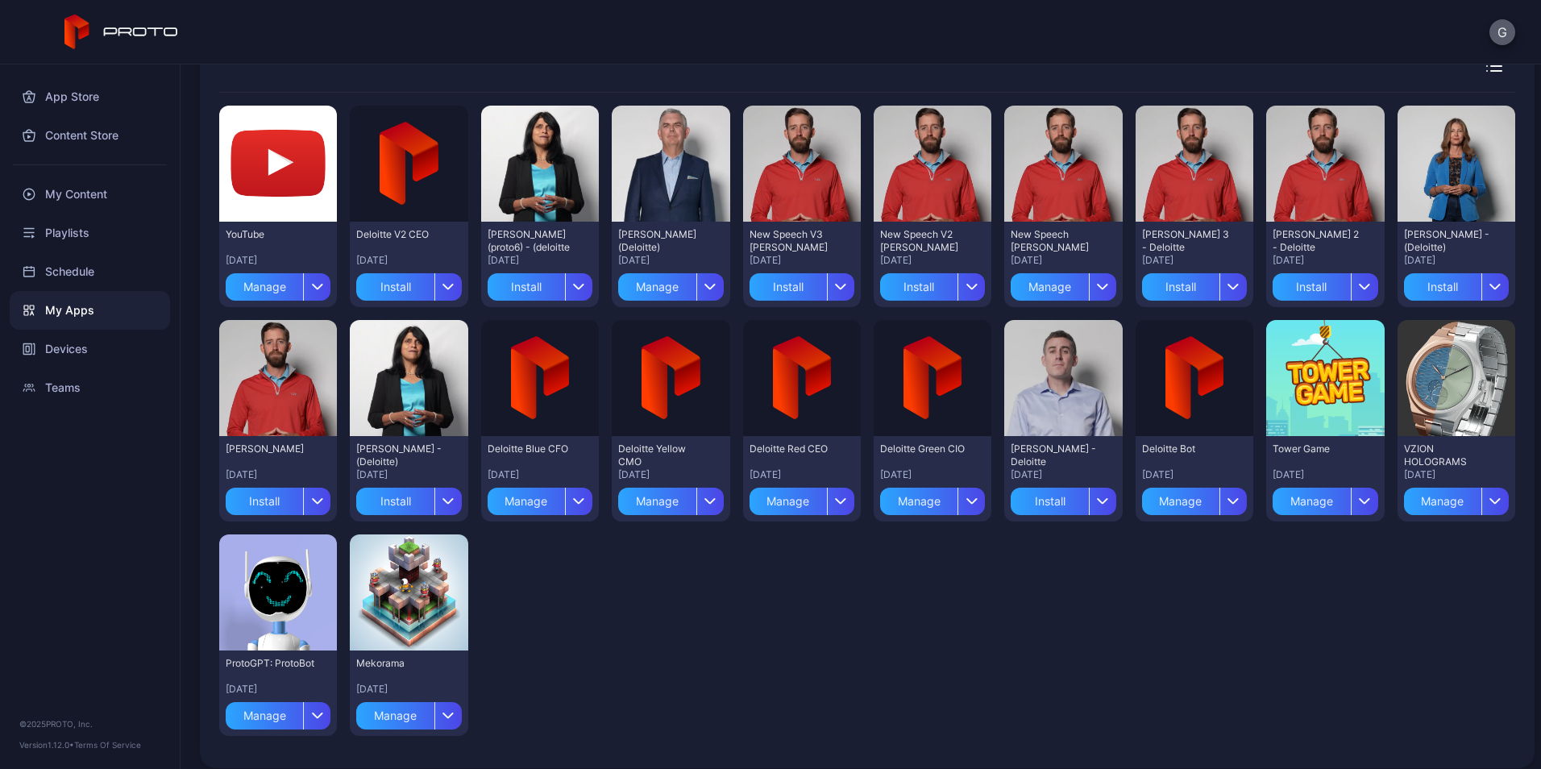
click at [1504, 36] on button "G" at bounding box center [1502, 32] width 26 height 26
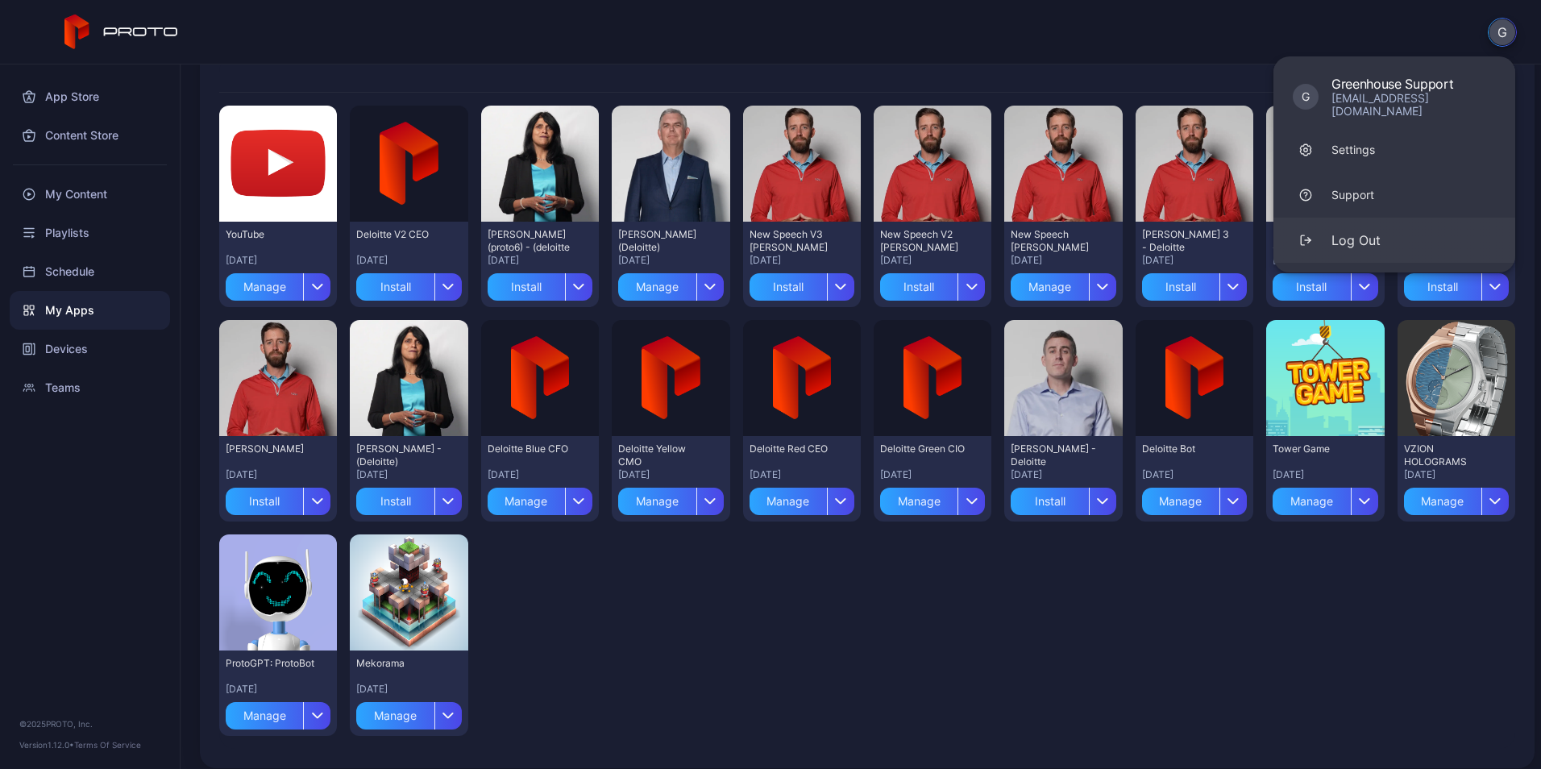
click at [1362, 237] on button "Log Out" at bounding box center [1394, 240] width 242 height 45
